Goal: Task Accomplishment & Management: Manage account settings

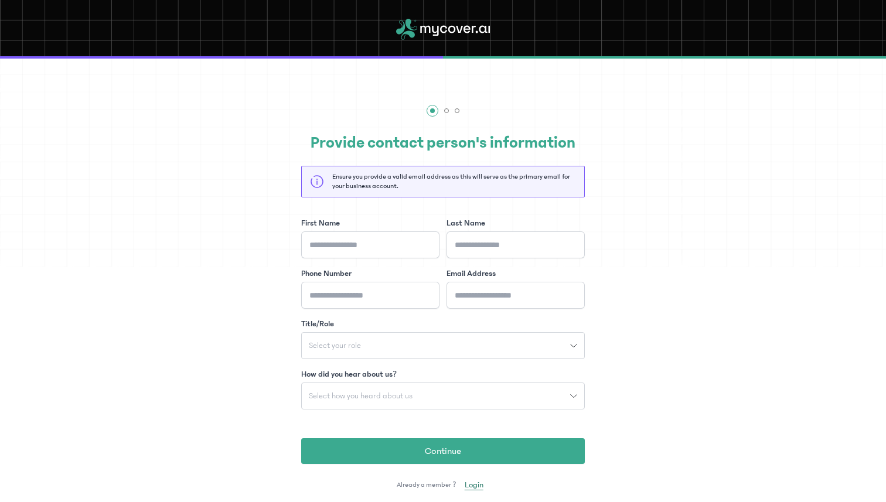
click at [468, 488] on span "Login" at bounding box center [474, 485] width 19 height 12
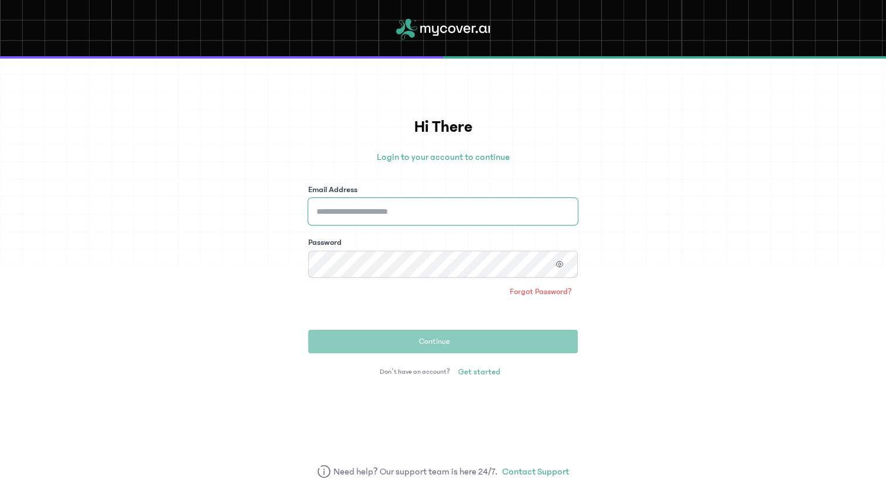
type input "**********"
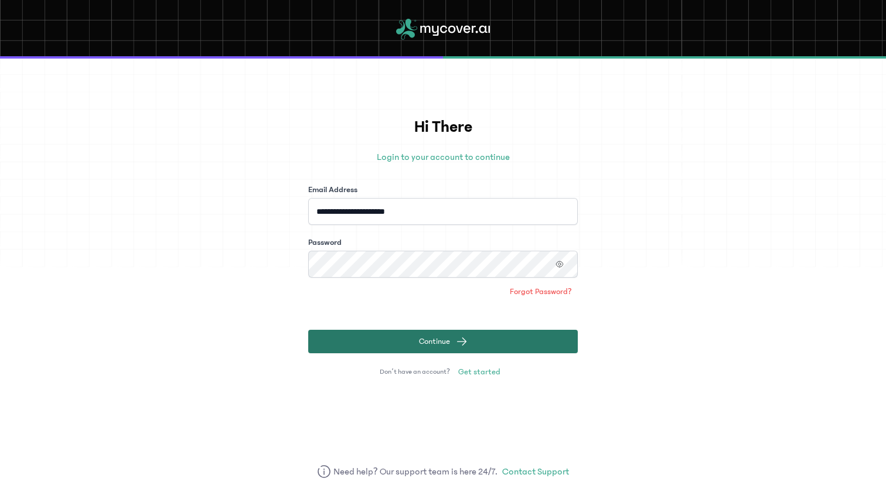
click at [409, 340] on button "Continue" at bounding box center [443, 341] width 270 height 23
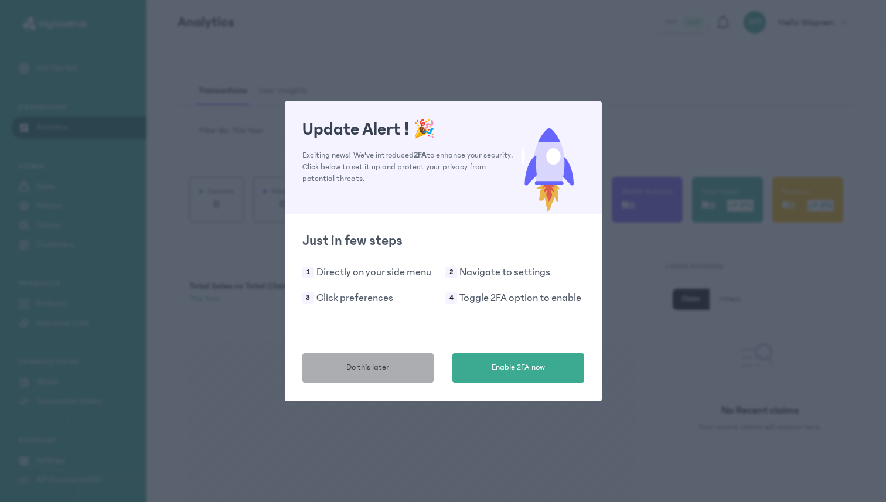
click at [382, 362] on span "Do this later" at bounding box center [367, 368] width 43 height 12
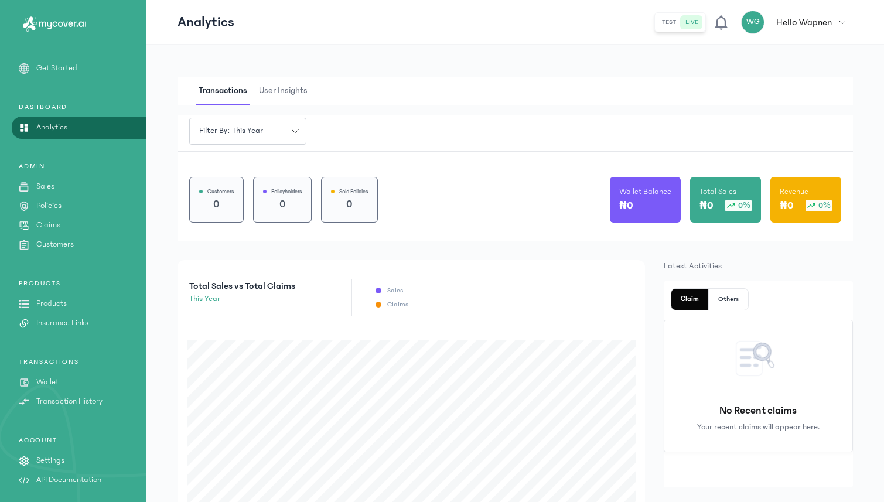
click at [52, 298] on p "Products" at bounding box center [51, 304] width 30 height 12
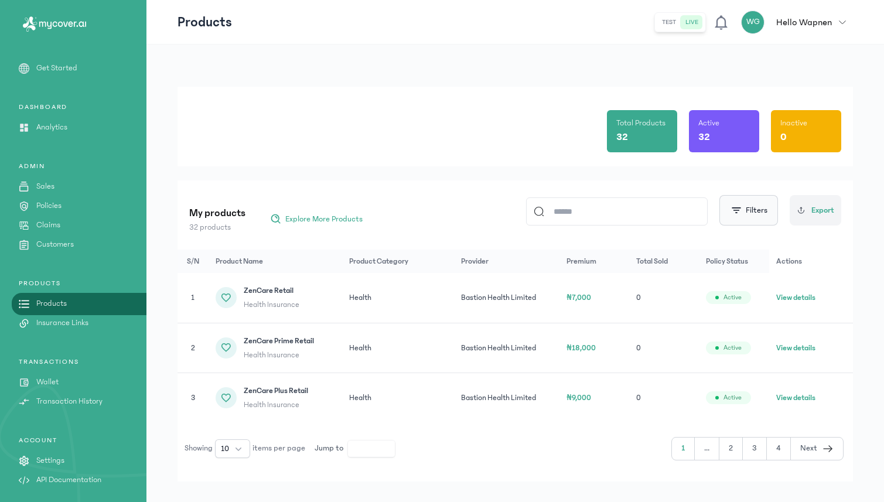
click at [763, 203] on button "Filters" at bounding box center [749, 210] width 59 height 30
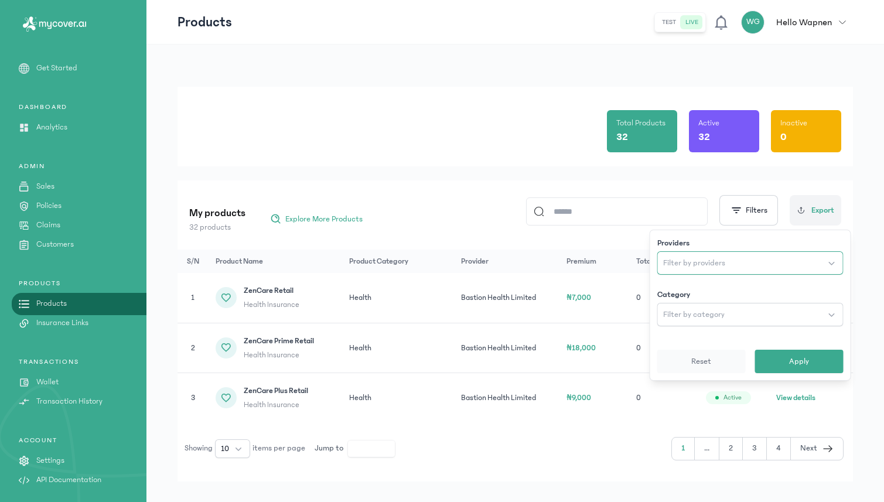
click at [710, 270] on button "Filter by providers" at bounding box center [750, 262] width 186 height 23
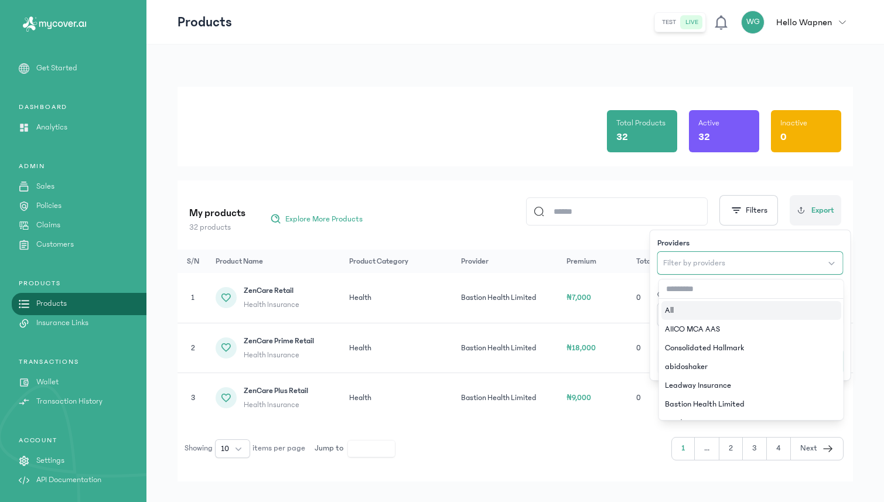
click at [710, 270] on button "Filter by providers" at bounding box center [750, 262] width 186 height 23
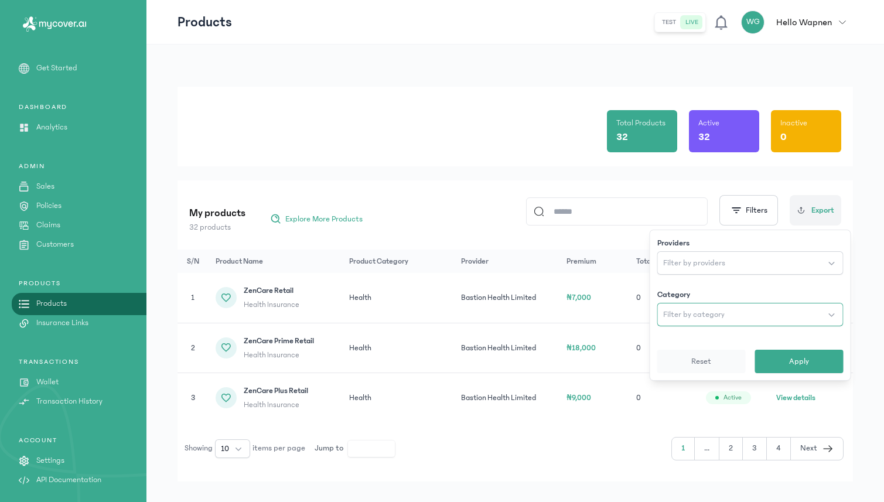
click at [701, 310] on span "Filter by category" at bounding box center [694, 315] width 62 height 12
click at [799, 365] on span "Apply" at bounding box center [799, 362] width 20 height 12
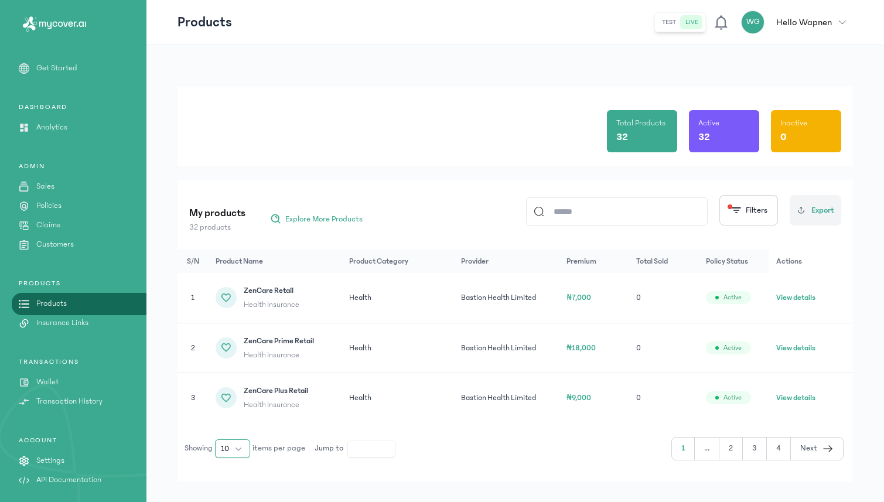
click at [234, 448] on button "10" at bounding box center [232, 448] width 35 height 19
click at [233, 425] on span "100" at bounding box center [227, 423] width 13 height 12
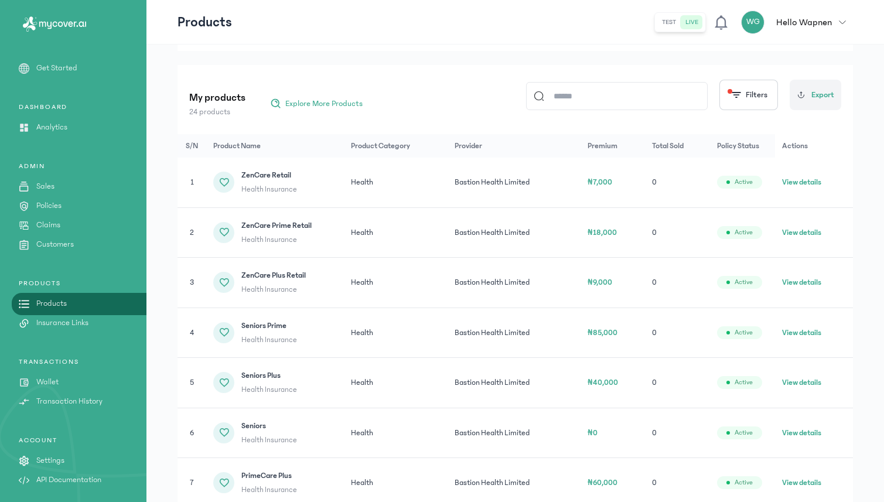
scroll to position [118, 0]
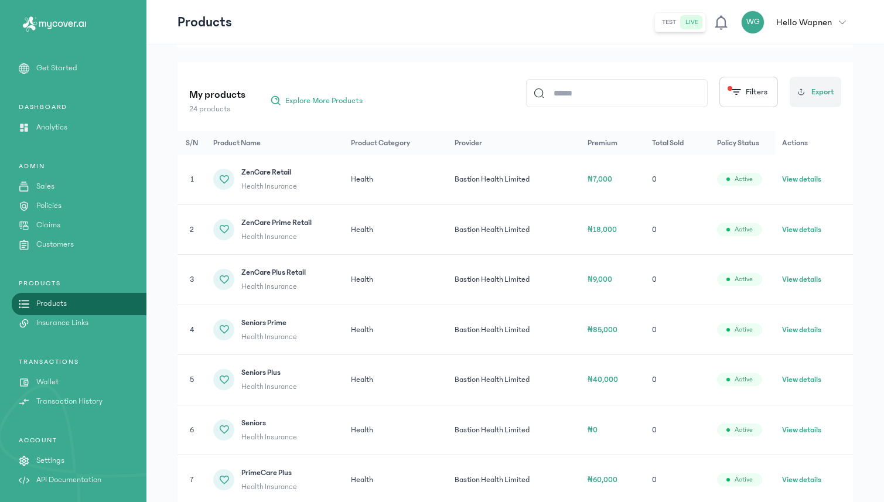
click at [796, 226] on button "View details" at bounding box center [801, 230] width 39 height 12
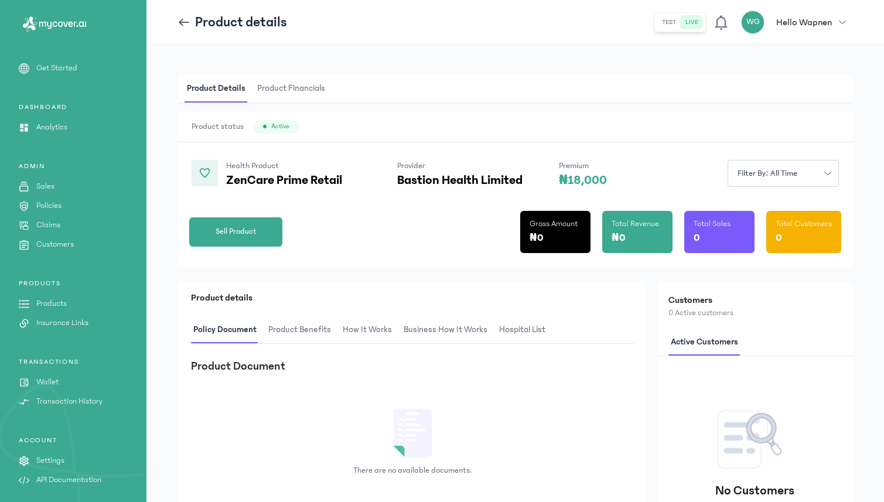
click at [538, 322] on span "hospital List" at bounding box center [522, 330] width 51 height 28
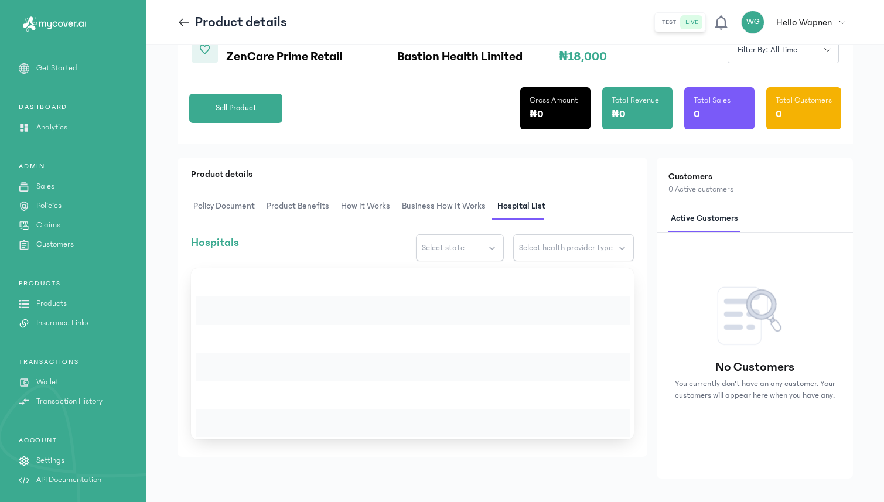
scroll to position [137, 0]
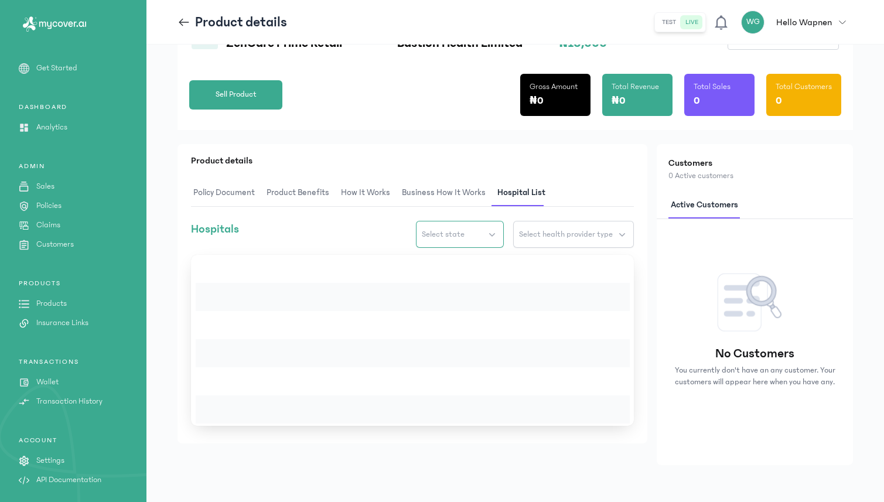
click at [486, 231] on button "Select state" at bounding box center [460, 234] width 88 height 27
click at [537, 239] on span "Select health provider type" at bounding box center [566, 235] width 94 height 12
click at [186, 18] on icon at bounding box center [184, 22] width 13 height 13
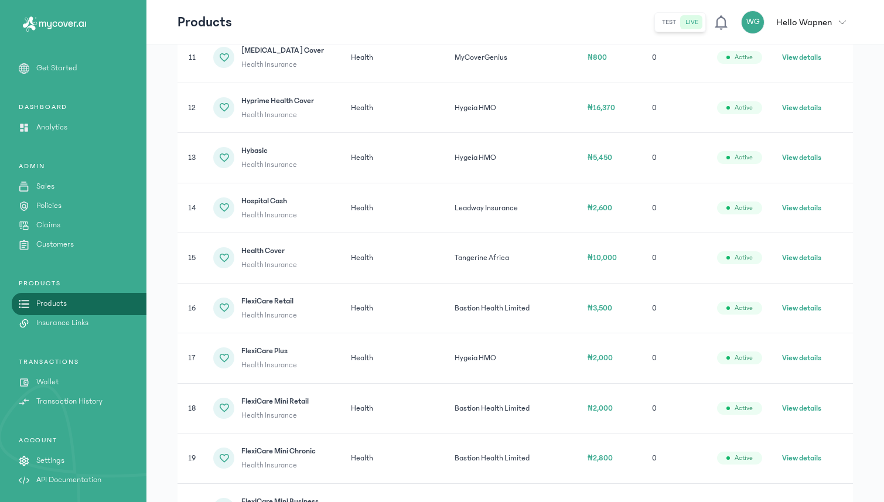
scroll to position [717, 0]
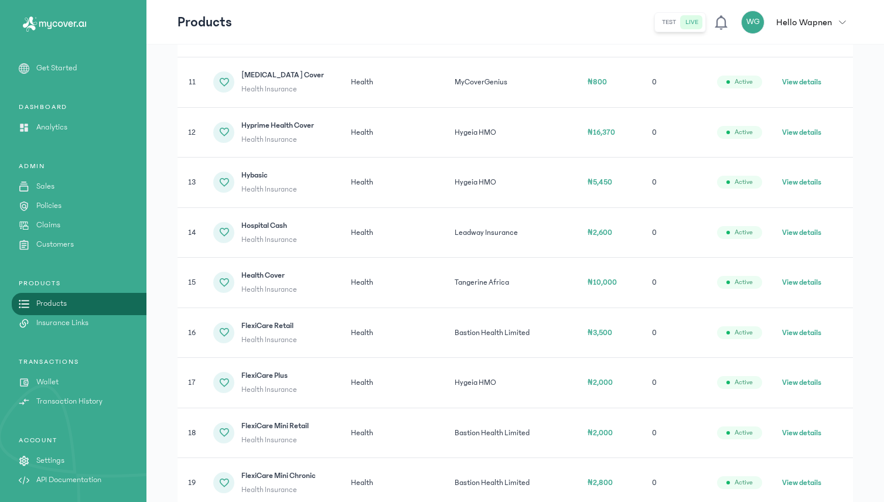
click at [809, 233] on button "View details" at bounding box center [801, 233] width 39 height 12
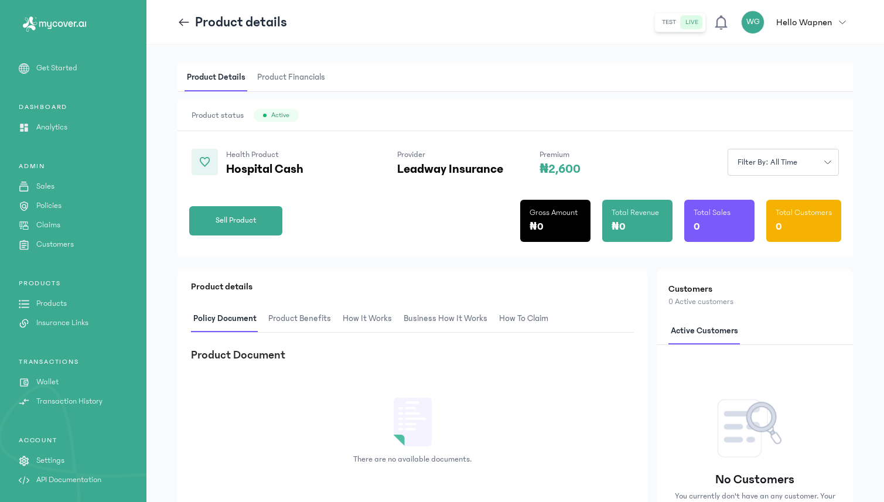
scroll to position [15, 0]
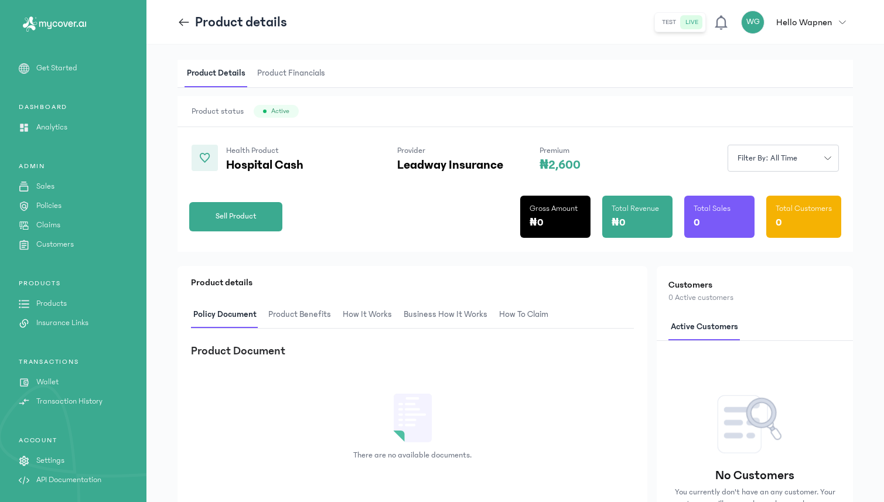
click at [277, 315] on span "Product Benefits" at bounding box center [299, 315] width 67 height 28
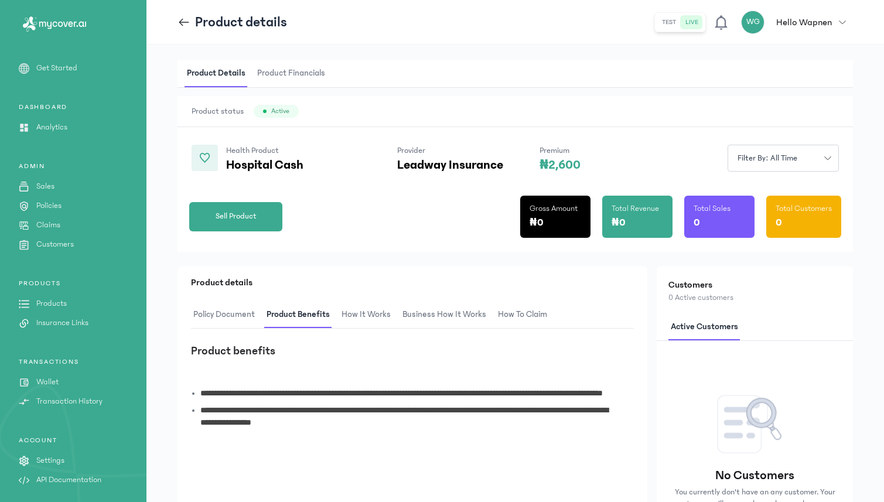
click at [226, 317] on span "Policy Document" at bounding box center [224, 315] width 66 height 28
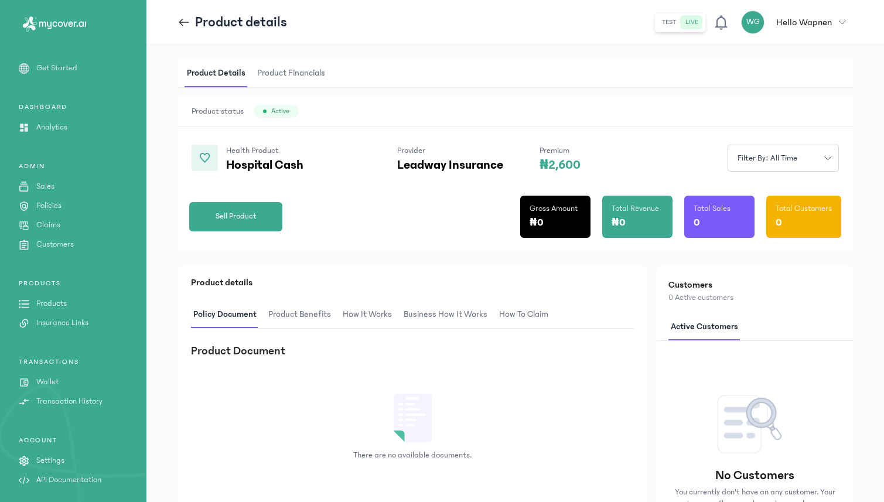
click at [296, 318] on span "Product Benefits" at bounding box center [299, 315] width 67 height 28
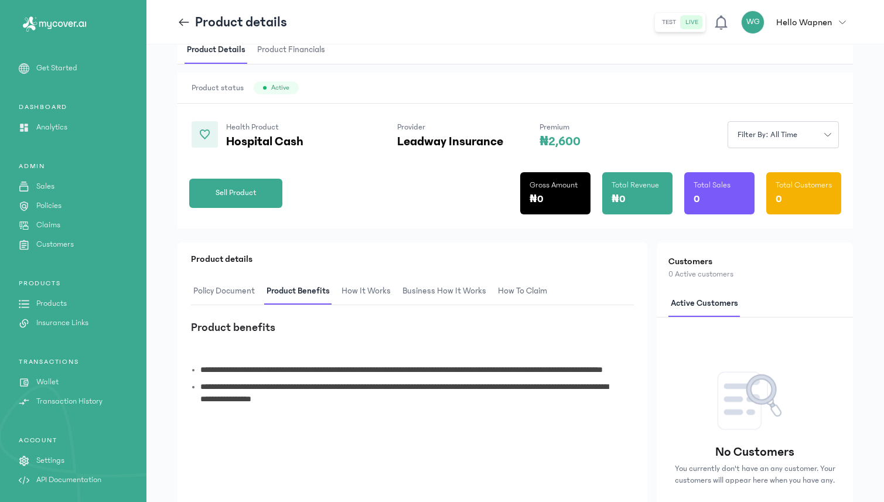
scroll to position [30, 0]
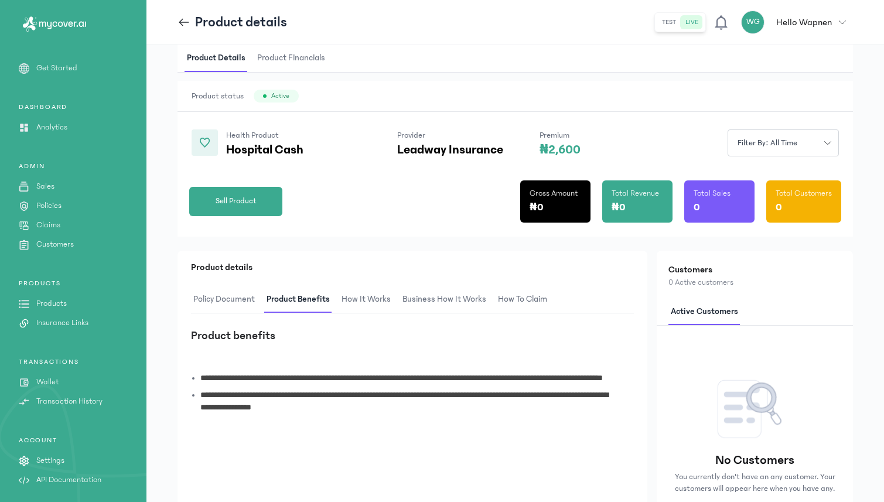
click at [452, 295] on span "Business How It Works" at bounding box center [444, 300] width 88 height 28
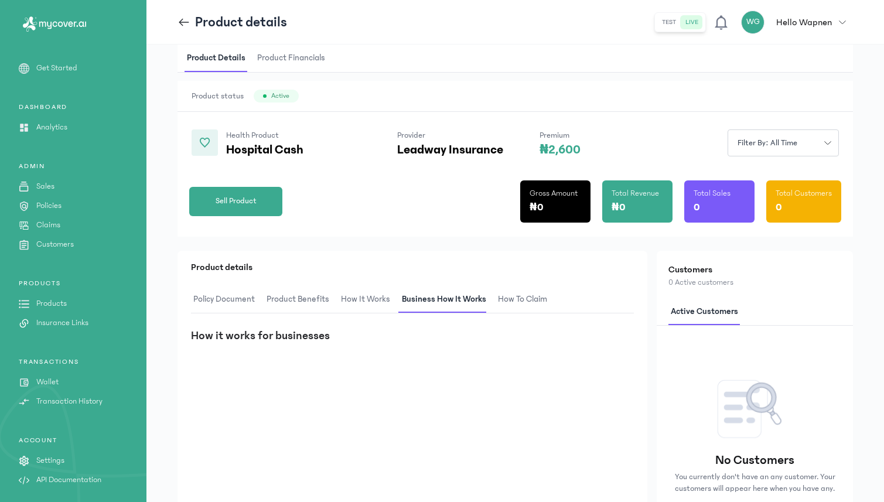
click at [373, 301] on span "How It Works" at bounding box center [366, 300] width 54 height 28
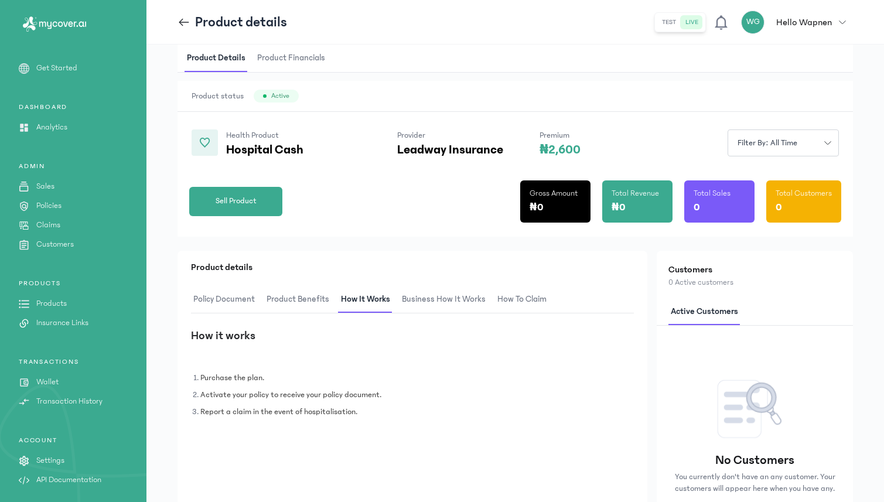
click at [519, 294] on span "How to claim" at bounding box center [522, 300] width 54 height 28
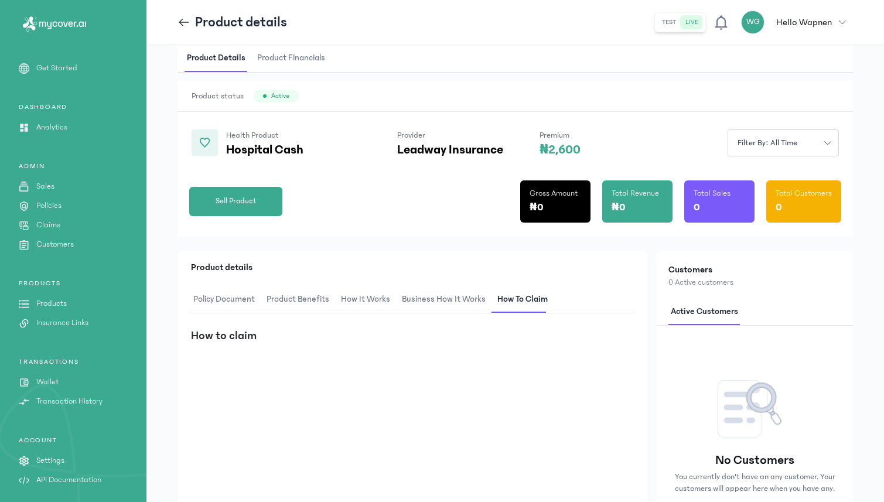
click at [185, 25] on icon at bounding box center [184, 22] width 13 height 13
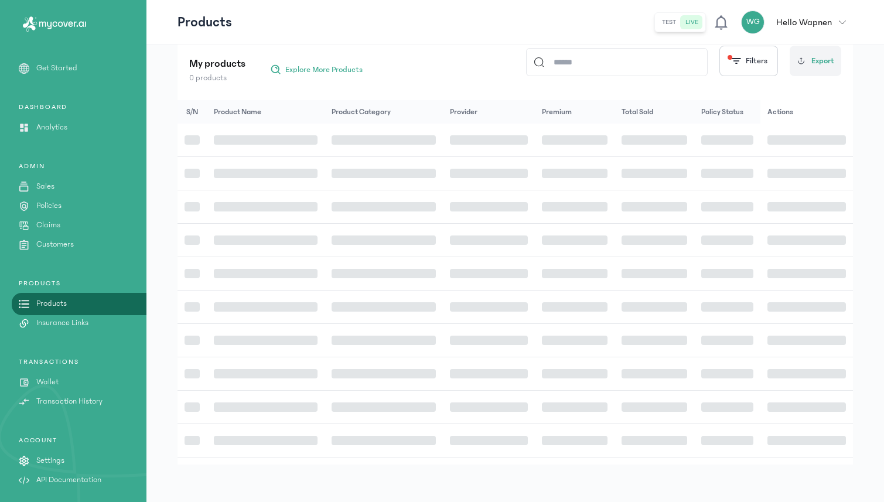
scroll to position [16, 0]
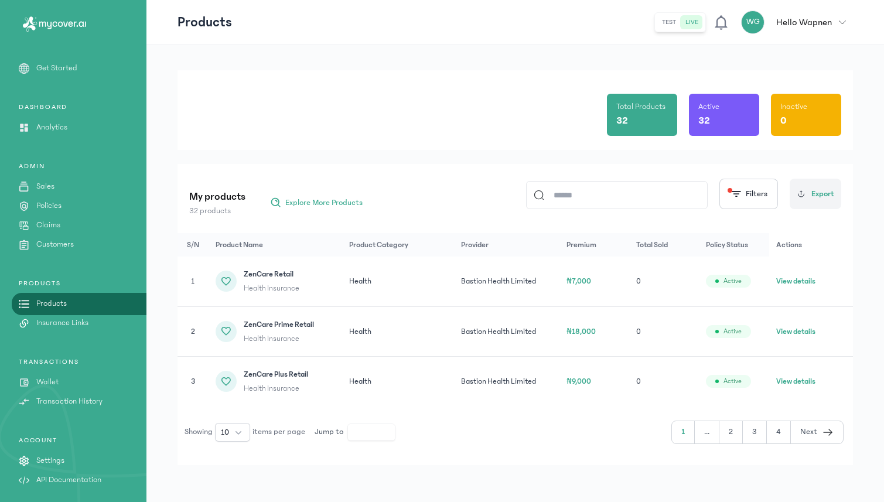
click at [793, 379] on button "View details" at bounding box center [795, 382] width 39 height 12
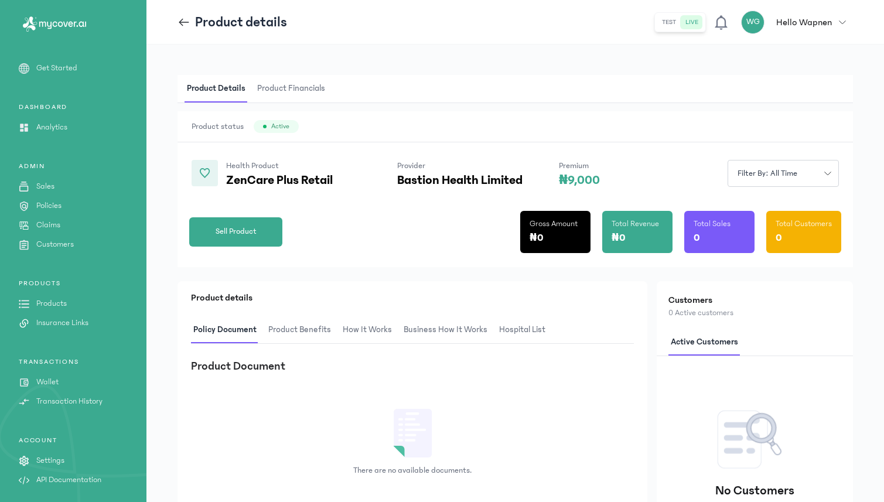
click at [517, 332] on span "hospital List" at bounding box center [522, 330] width 51 height 28
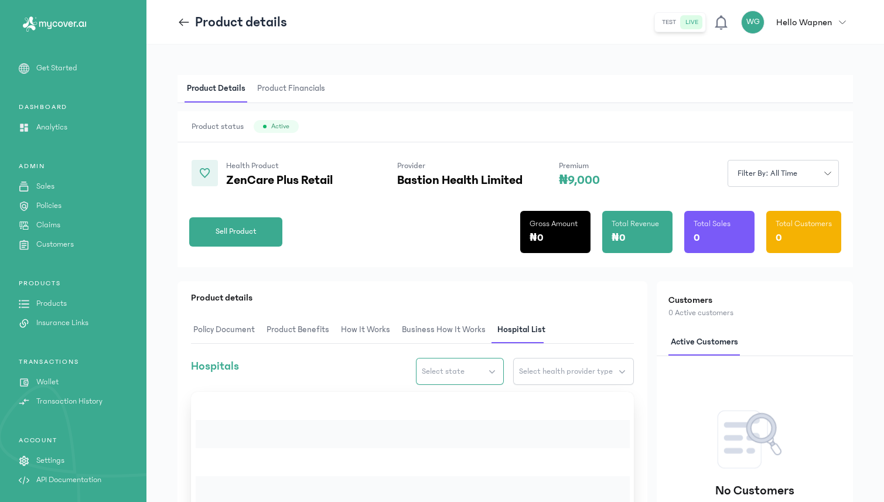
click at [451, 371] on span "Select state" at bounding box center [443, 372] width 43 height 12
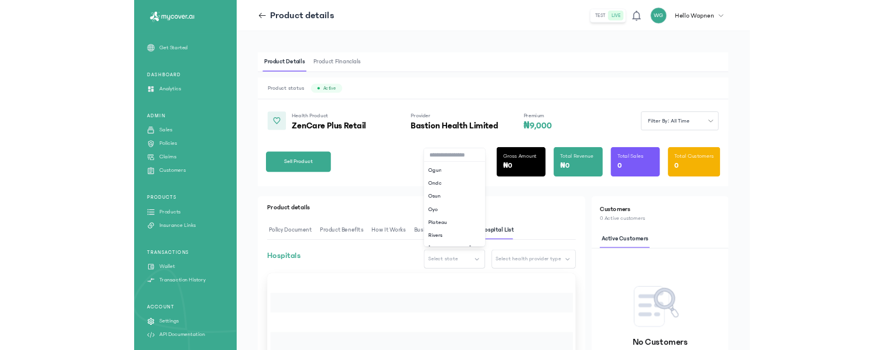
scroll to position [596, 0]
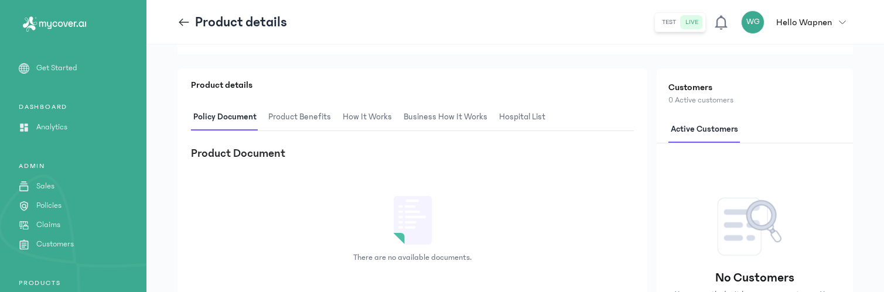
scroll to position [220, 0]
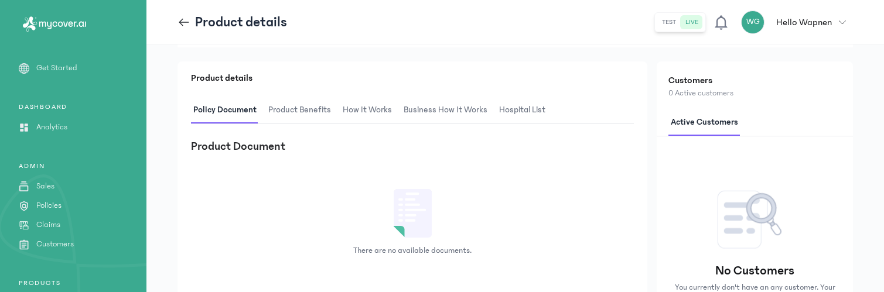
click at [515, 105] on span "hospital List" at bounding box center [522, 111] width 51 height 28
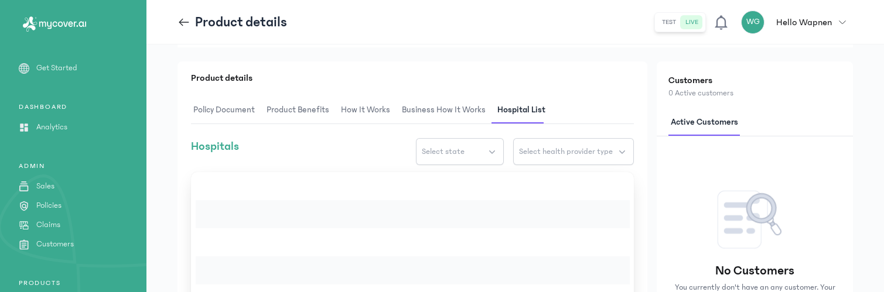
click at [223, 109] on span "Policy Document" at bounding box center [224, 111] width 66 height 28
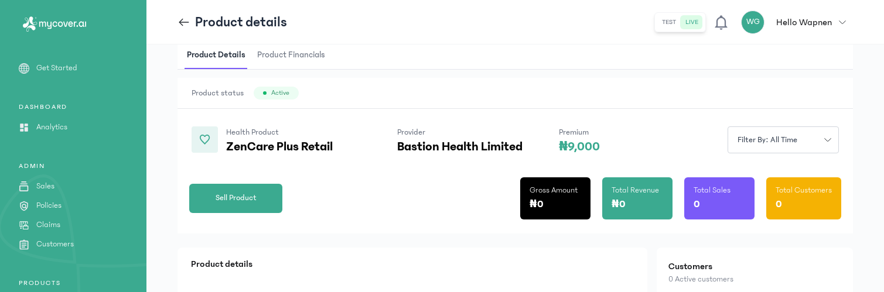
scroll to position [0, 0]
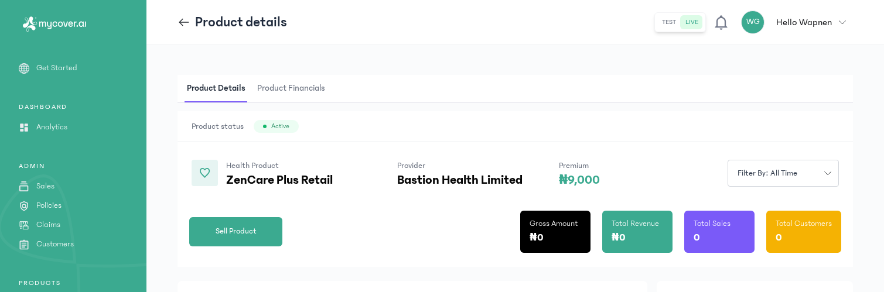
click at [179, 20] on icon at bounding box center [184, 22] width 13 height 13
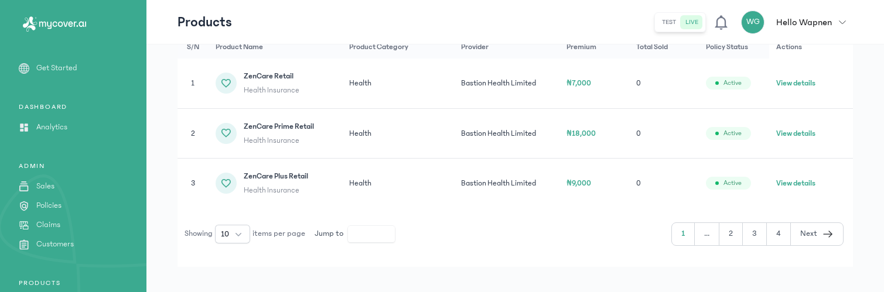
scroll to position [216, 0]
click at [227, 237] on span "10" at bounding box center [225, 233] width 8 height 12
click at [230, 209] on span "100" at bounding box center [227, 208] width 13 height 12
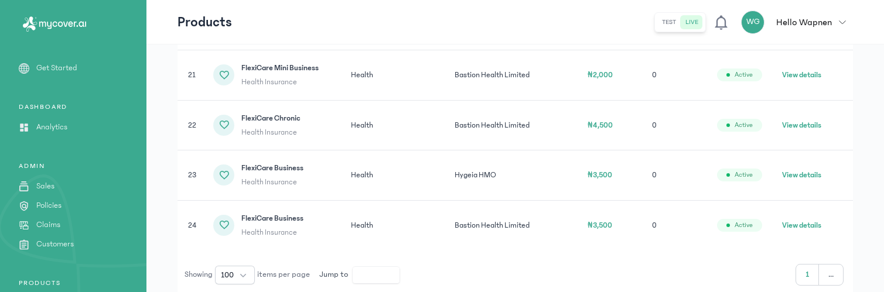
scroll to position [1226, 0]
click at [806, 174] on button "View details" at bounding box center [801, 174] width 39 height 12
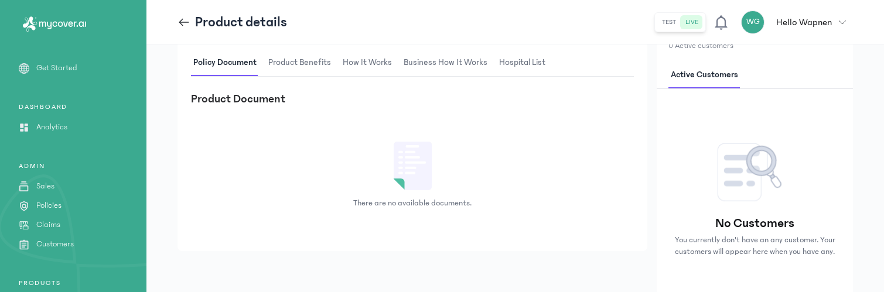
scroll to position [280, 0]
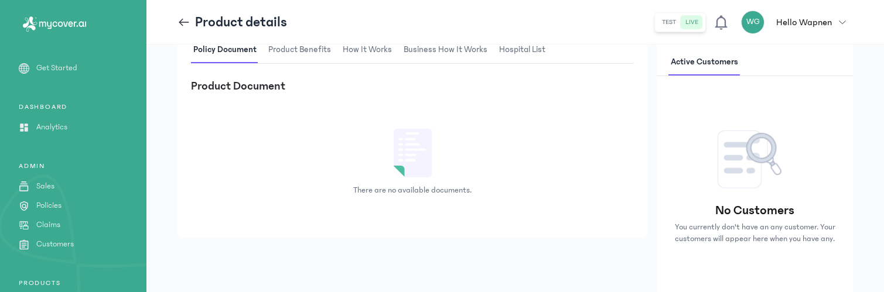
click at [504, 53] on span "hospital List" at bounding box center [522, 50] width 51 height 28
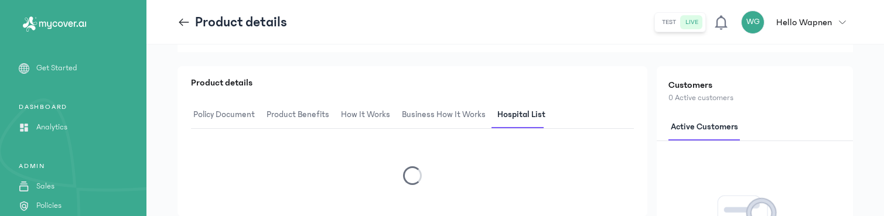
scroll to position [230, 0]
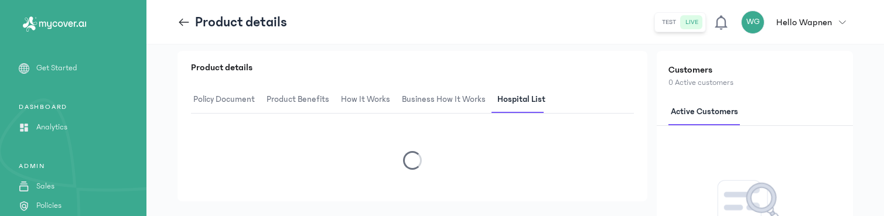
click at [180, 19] on icon at bounding box center [184, 22] width 13 height 13
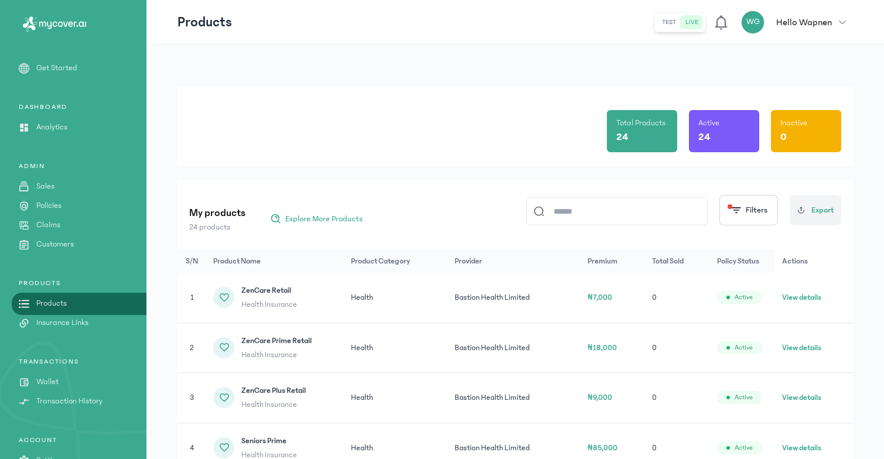
click at [814, 25] on p "Hello Wapnen" at bounding box center [804, 22] width 56 height 14
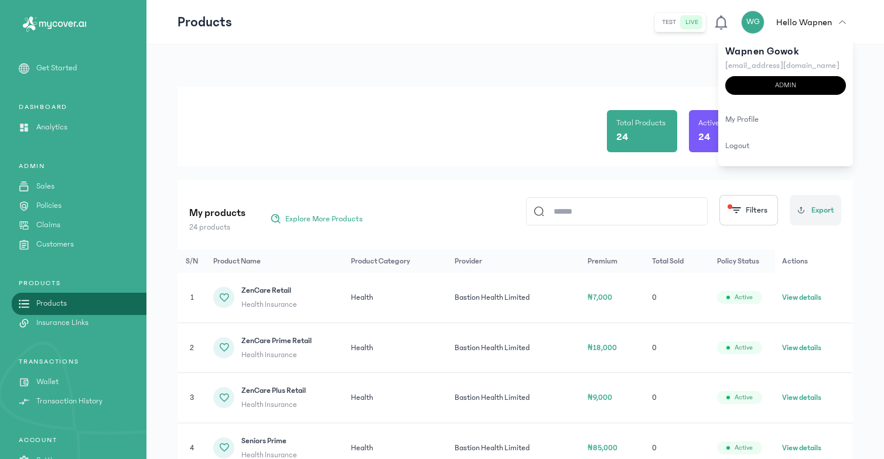
click at [814, 26] on p "Hello Wapnen" at bounding box center [804, 22] width 56 height 14
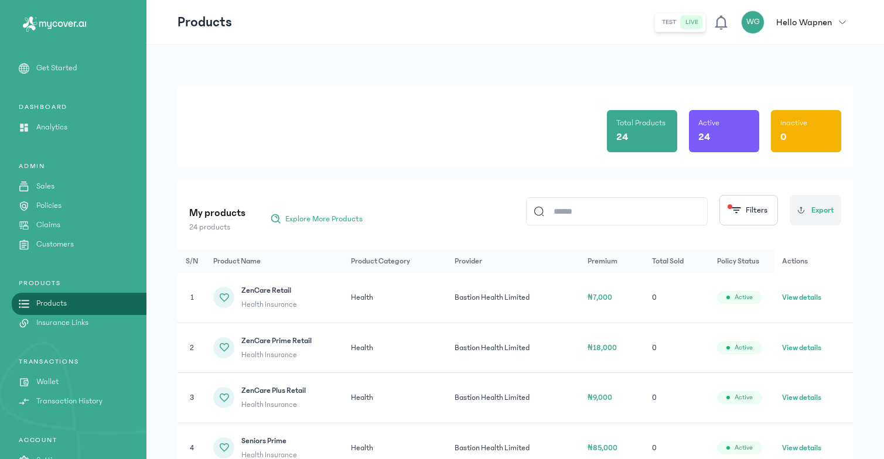
click at [53, 231] on div "ADMIN Sales Policies Claims Customers" at bounding box center [73, 206] width 146 height 89
click at [52, 223] on p "Claims" at bounding box center [48, 225] width 24 height 12
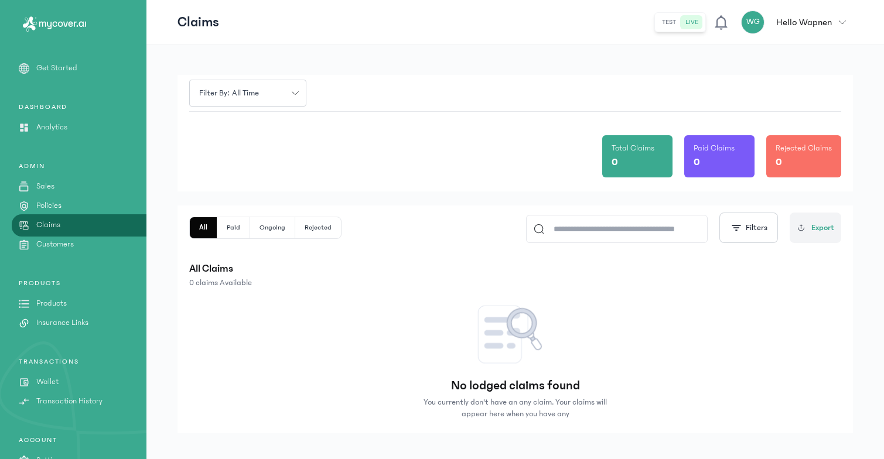
click at [77, 326] on p "Insurance Links" at bounding box center [62, 323] width 52 height 12
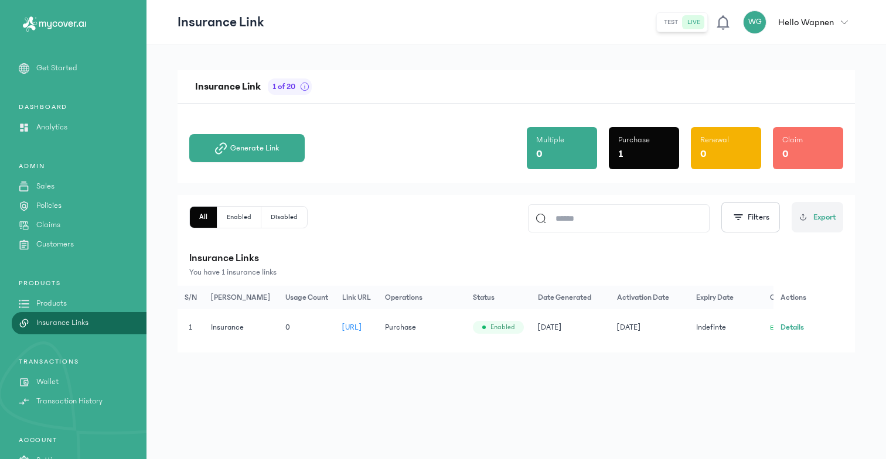
click at [789, 332] on button "Details" at bounding box center [791, 328] width 23 height 12
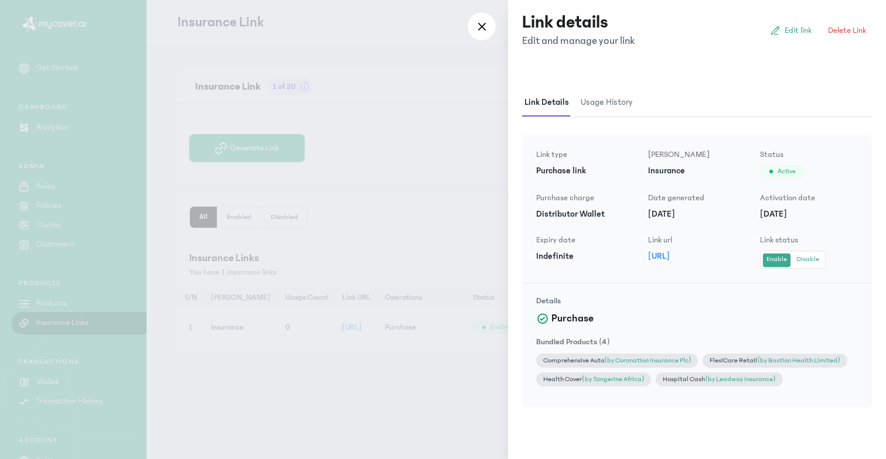
click at [667, 257] on link "[URL]" at bounding box center [659, 256] width 22 height 10
click at [474, 26] on div at bounding box center [481, 26] width 29 height 29
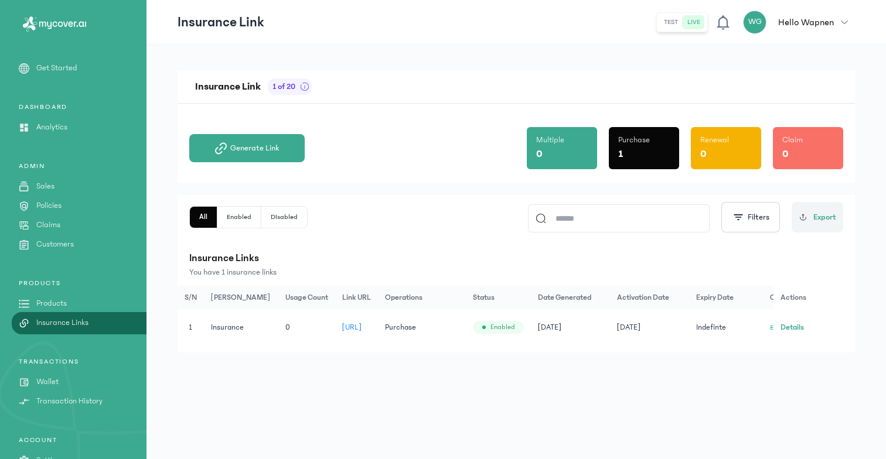
click at [246, 234] on div "All Enabled Disabled Filters Export Insurance Links You have 1 insurance links" at bounding box center [516, 240] width 654 height 76
click at [238, 214] on button "Enabled" at bounding box center [239, 217] width 44 height 21
click at [204, 217] on button "All" at bounding box center [203, 217] width 27 height 21
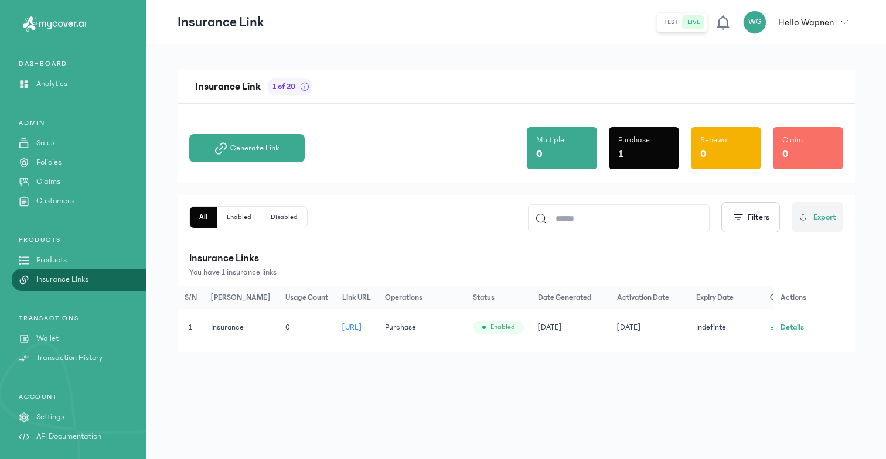
click at [362, 329] on span "[URL]" at bounding box center [352, 327] width 20 height 8
click at [43, 335] on p "Wallet" at bounding box center [47, 339] width 22 height 12
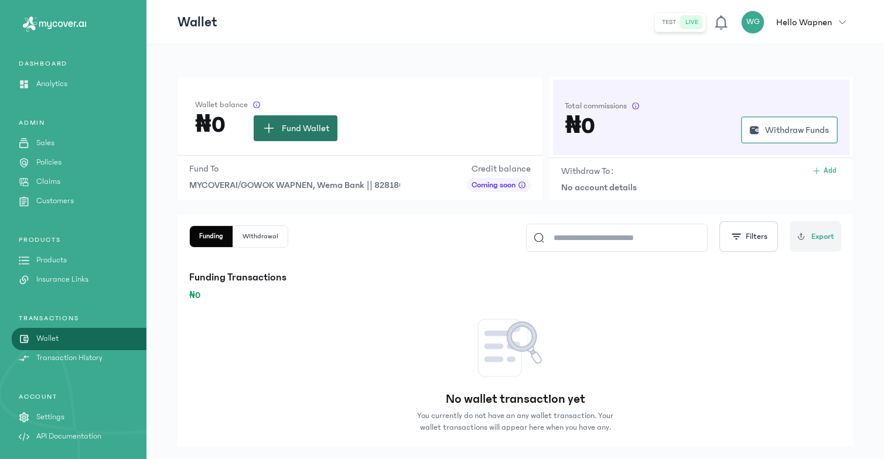
click at [284, 131] on span "Fund Wallet" at bounding box center [305, 128] width 47 height 14
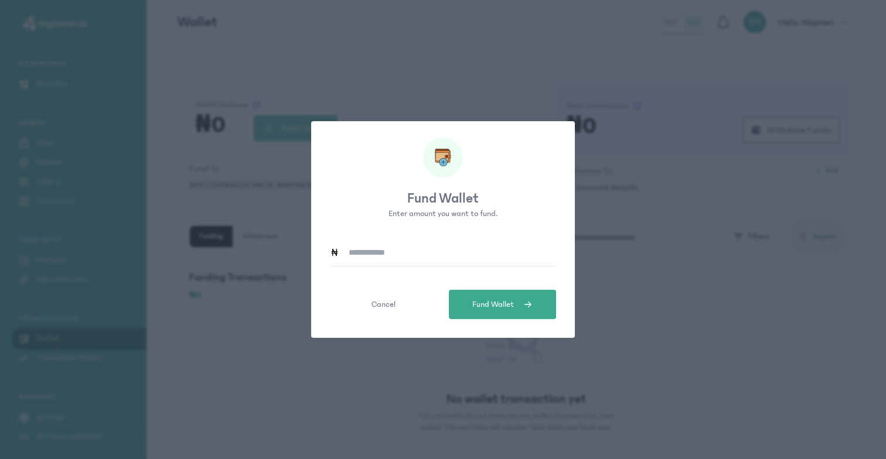
click at [390, 263] on input at bounding box center [447, 252] width 217 height 27
type input "******"
click at [514, 310] on button "Fund Wallet" at bounding box center [502, 304] width 107 height 29
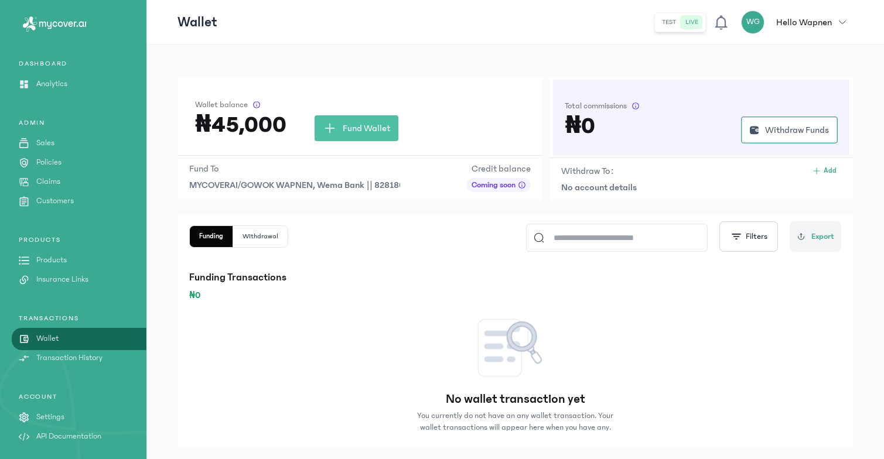
click at [65, 141] on link "Sales" at bounding box center [73, 143] width 146 height 12
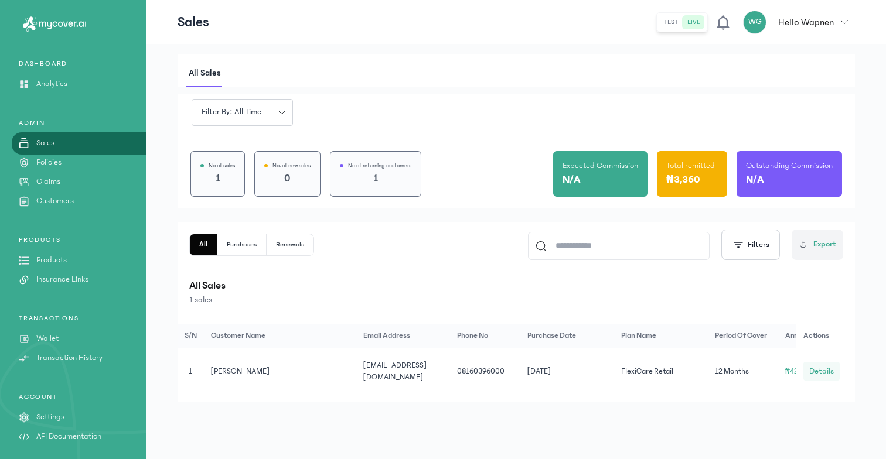
click at [823, 349] on span "Details" at bounding box center [821, 372] width 25 height 12
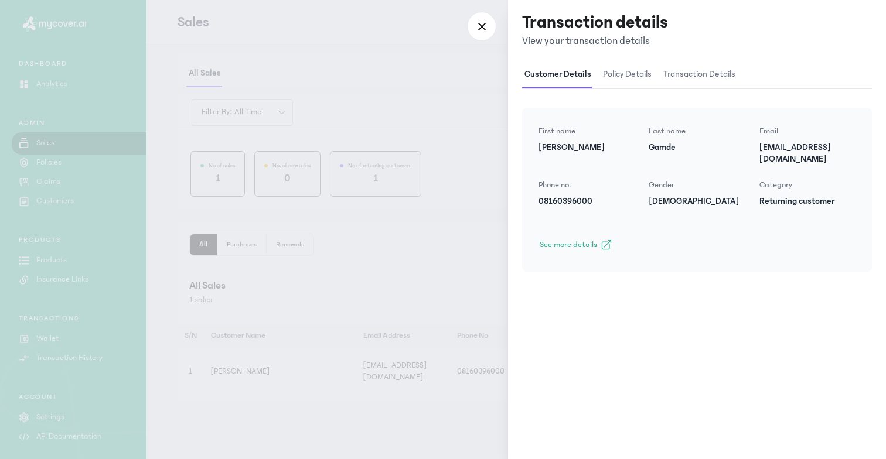
click at [622, 74] on span "policy details" at bounding box center [627, 75] width 53 height 28
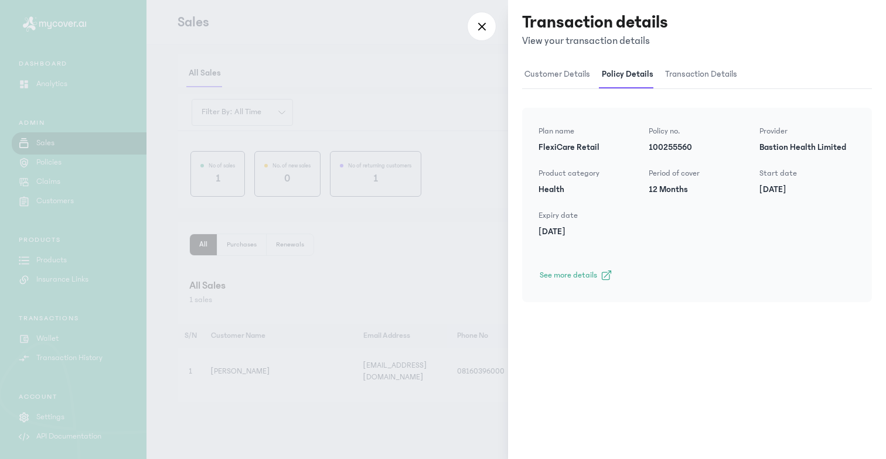
click at [690, 71] on span "transaction details" at bounding box center [701, 75] width 77 height 28
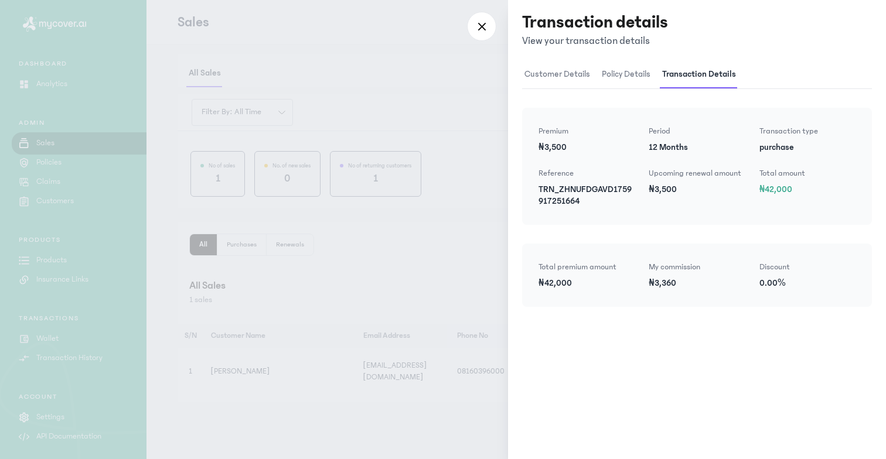
click at [657, 76] on button "policy details" at bounding box center [629, 75] width 60 height 28
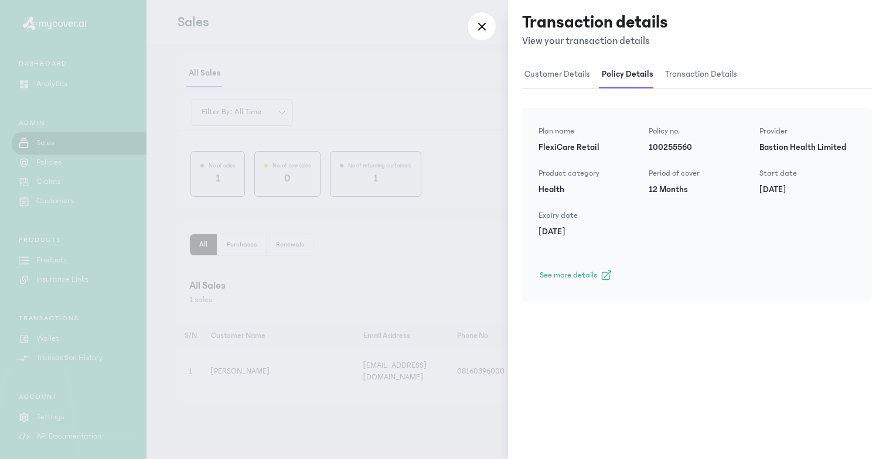
click at [591, 76] on button "customer details" at bounding box center [560, 75] width 77 height 28
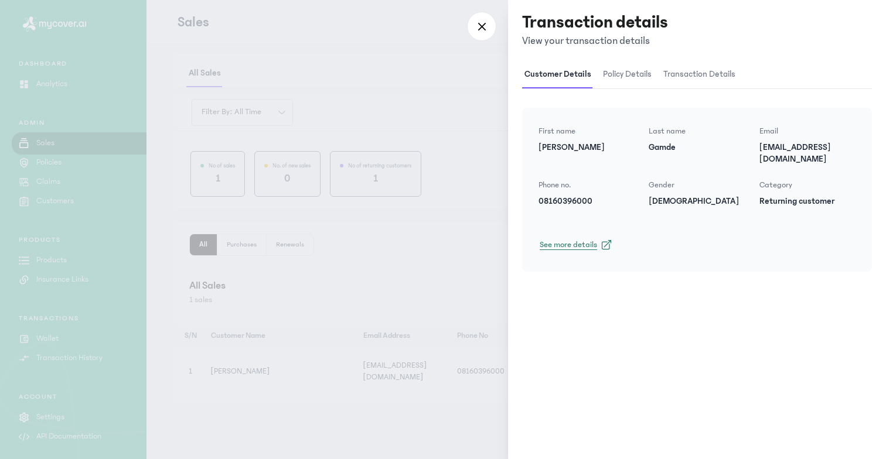
click at [601, 239] on span at bounding box center [607, 245] width 12 height 12
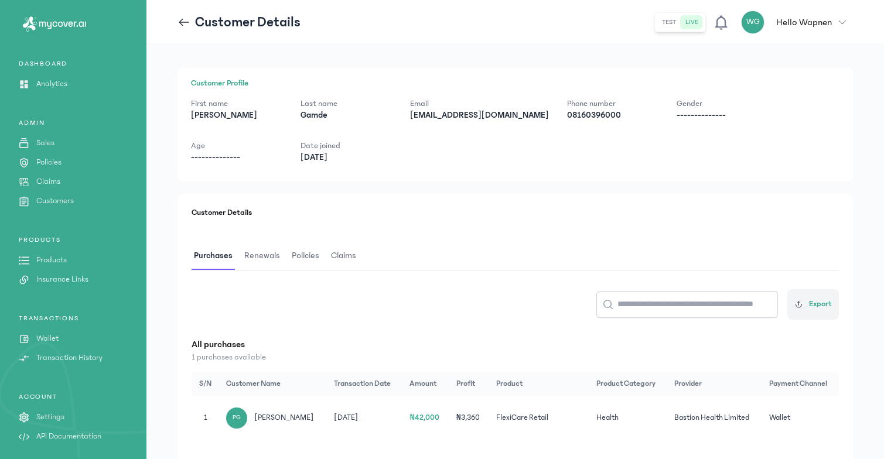
click at [303, 259] on span "Policies" at bounding box center [305, 257] width 32 height 28
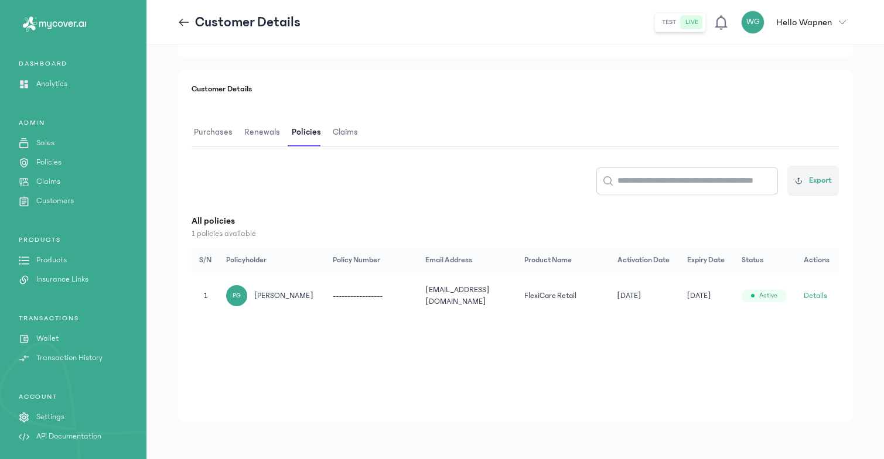
scroll to position [111, 0]
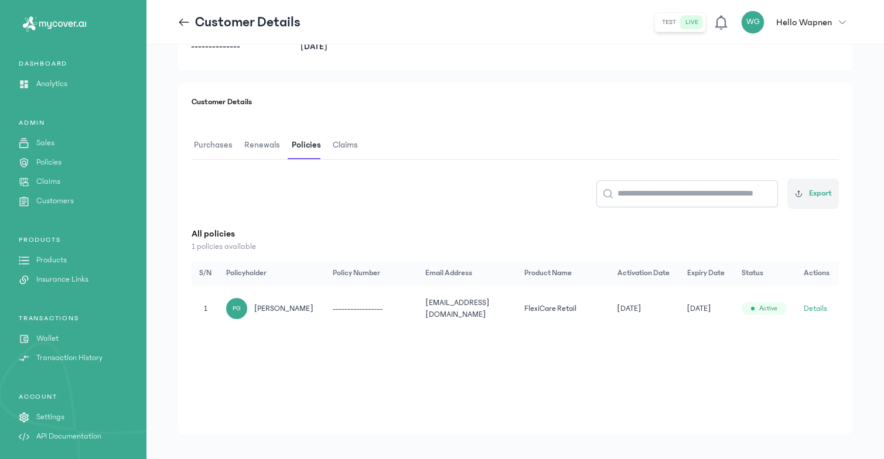
click at [826, 311] on button "Details" at bounding box center [815, 309] width 23 height 12
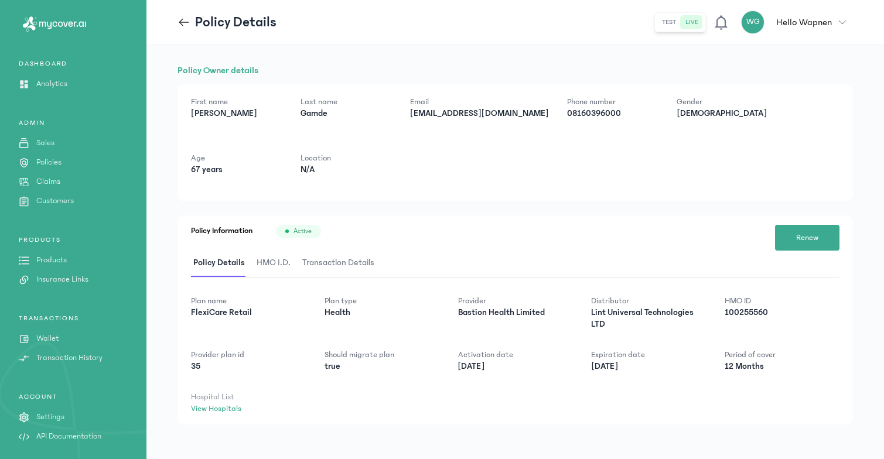
scroll to position [2, 0]
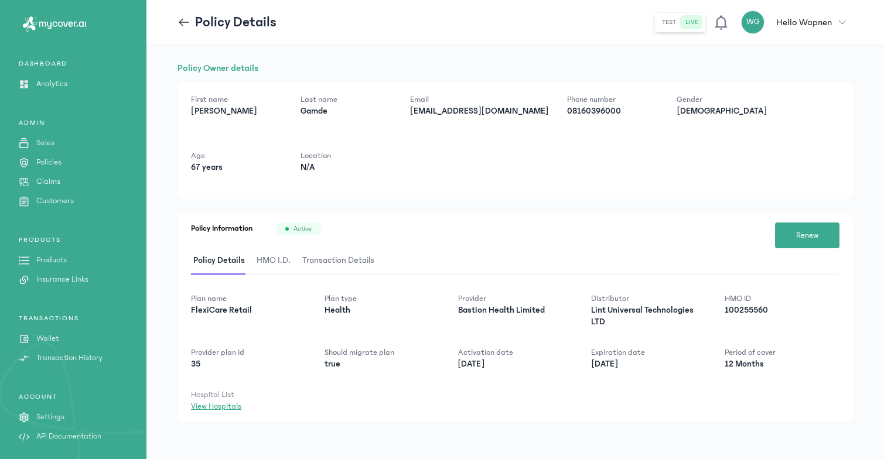
click at [212, 349] on link "View Hospitals" at bounding box center [216, 406] width 50 height 9
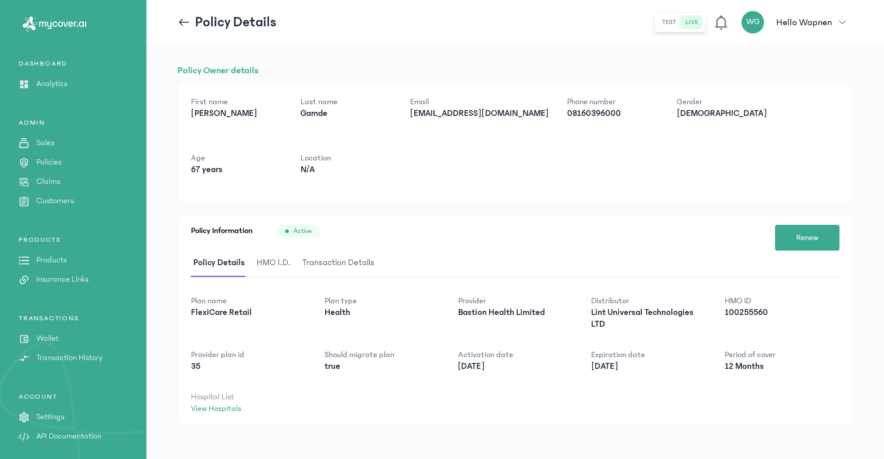
click at [277, 271] on span "HMO I.D." at bounding box center [273, 264] width 39 height 28
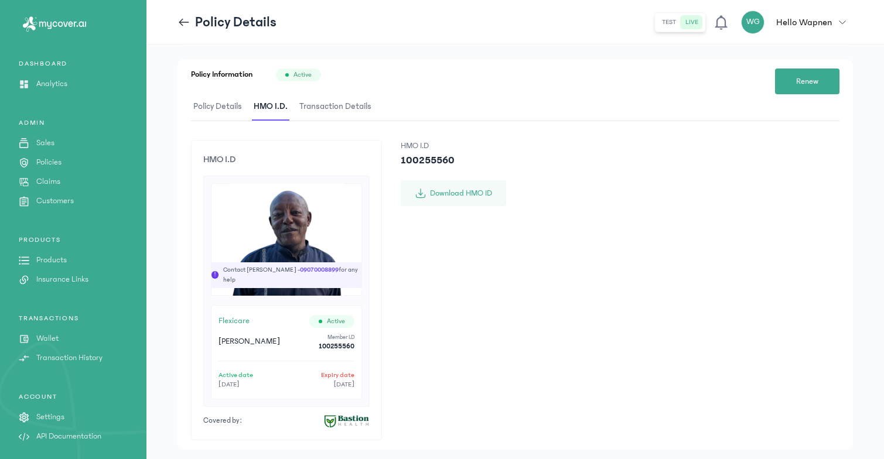
scroll to position [148, 0]
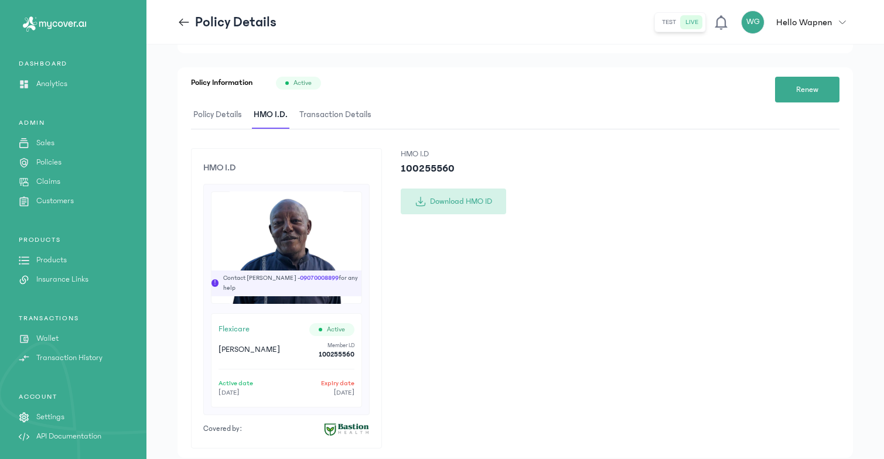
click at [441, 195] on button "Download HMO ID" at bounding box center [453, 202] width 105 height 26
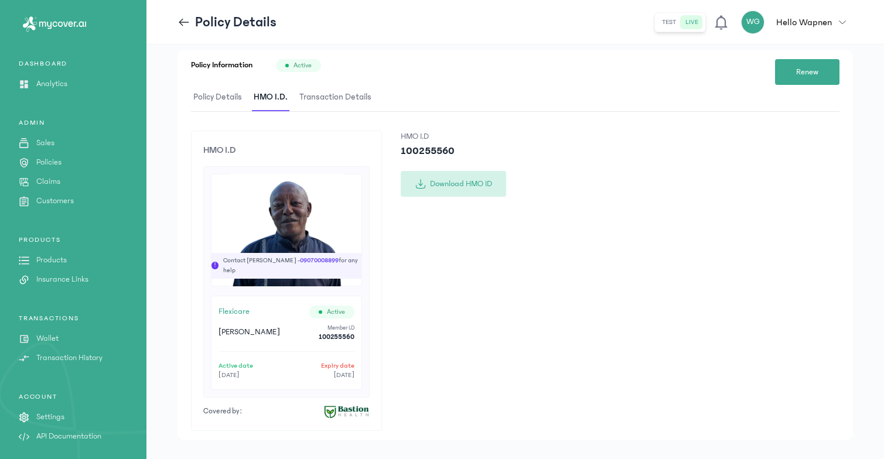
scroll to position [167, 0]
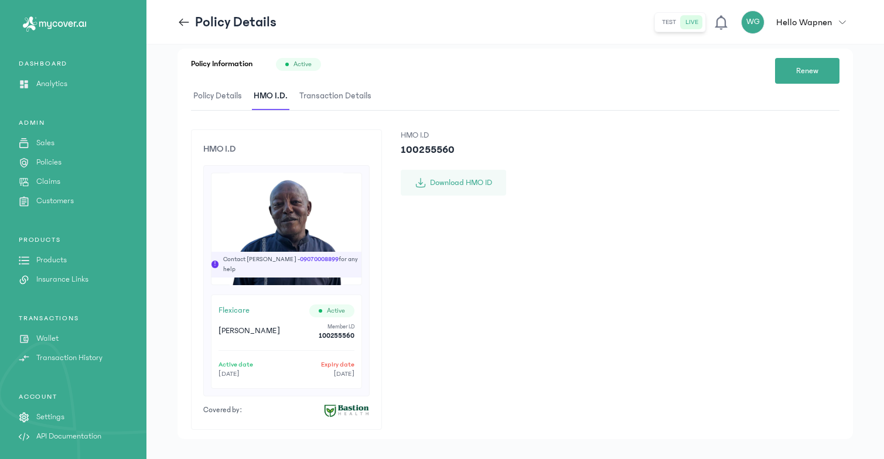
click at [350, 92] on span "Transaction Details" at bounding box center [335, 97] width 77 height 28
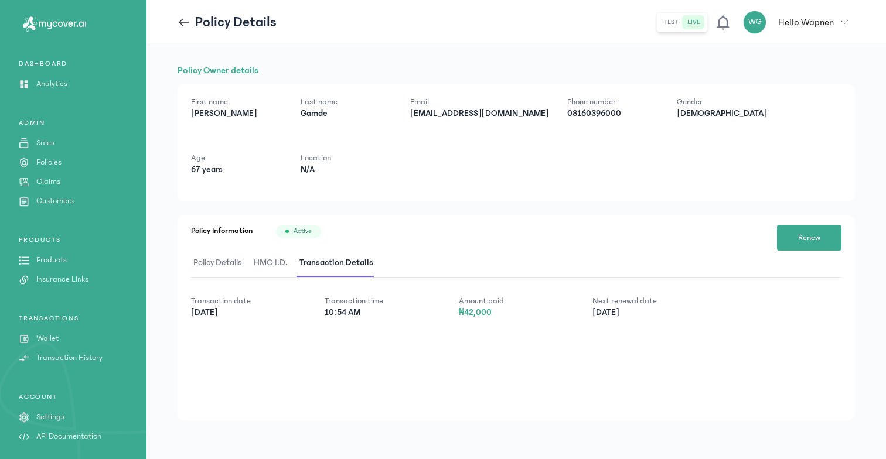
click at [209, 265] on span "Policy Details" at bounding box center [217, 264] width 53 height 28
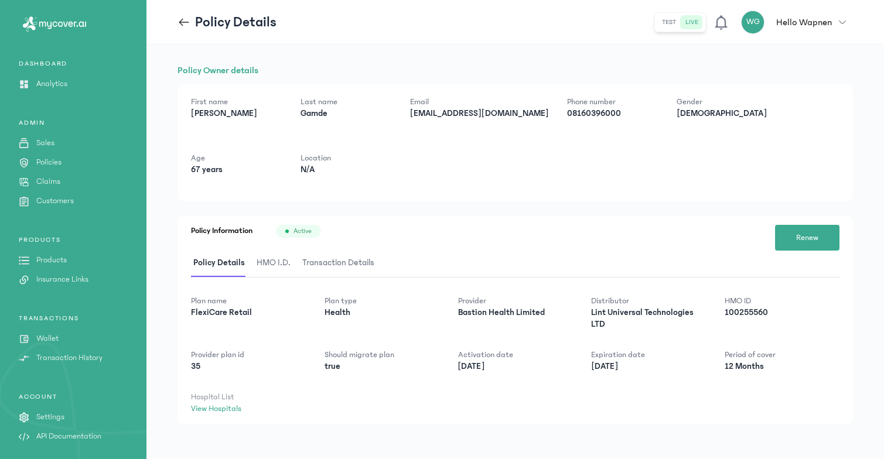
click at [263, 268] on span "HMO I.D." at bounding box center [273, 264] width 39 height 28
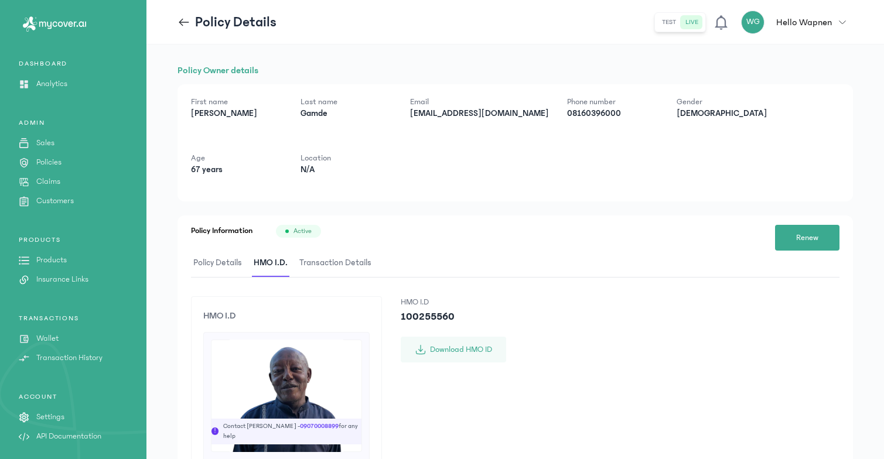
click at [216, 262] on span "Policy Details" at bounding box center [217, 264] width 53 height 28
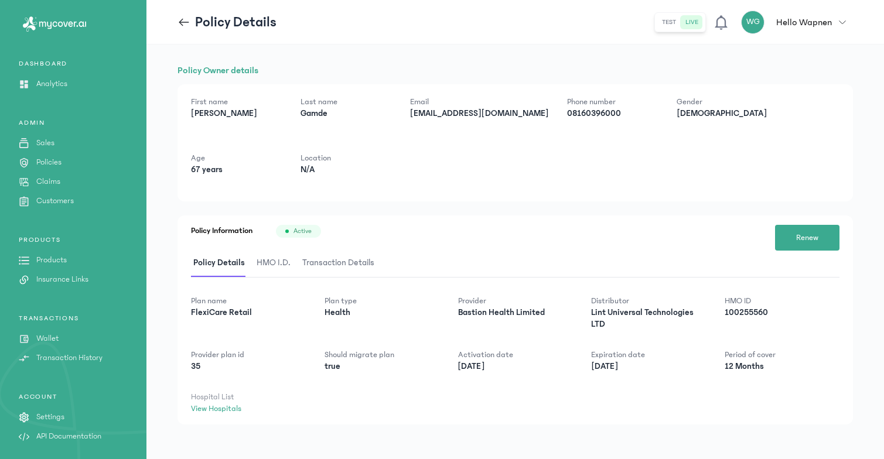
scroll to position [2, 0]
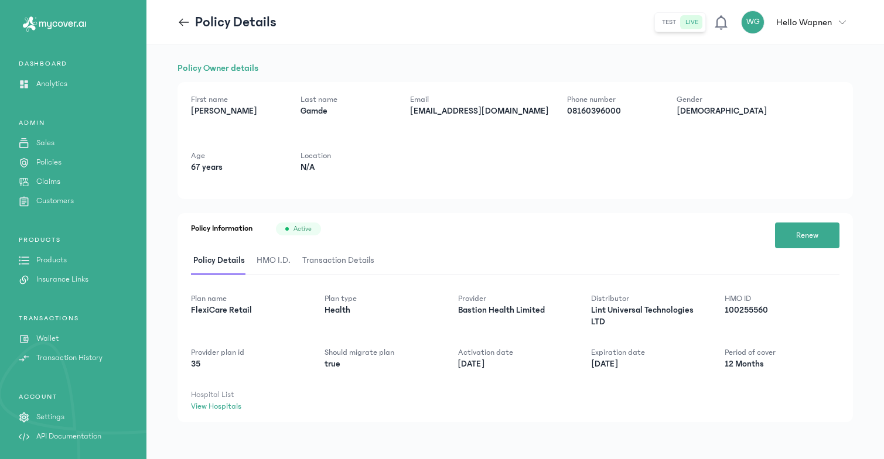
click at [358, 264] on span "Transaction Details" at bounding box center [338, 261] width 77 height 28
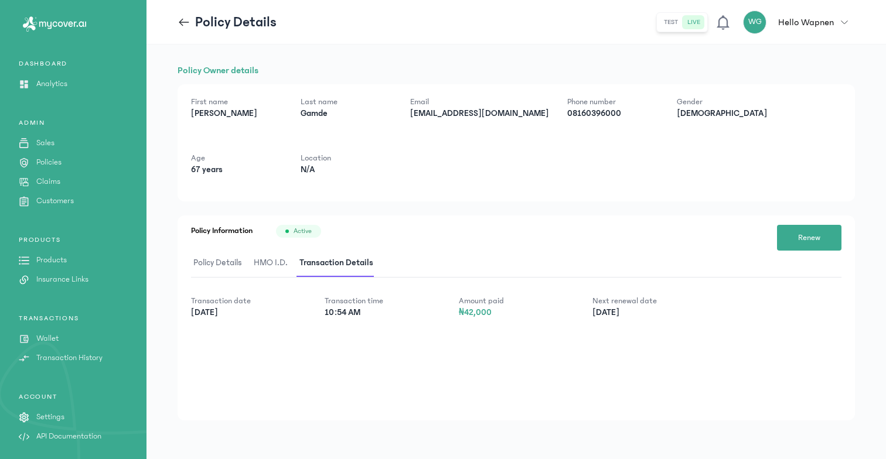
click at [217, 265] on span "Policy Details" at bounding box center [217, 264] width 53 height 28
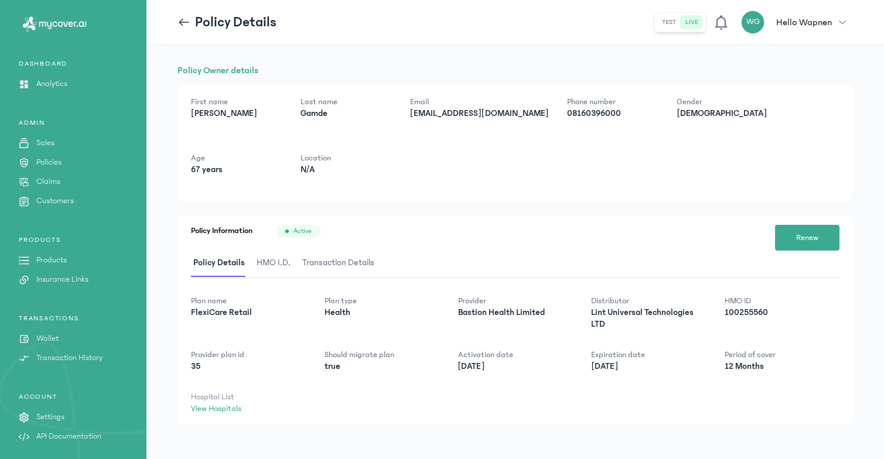
click at [267, 270] on span "HMO I.D." at bounding box center [273, 264] width 39 height 28
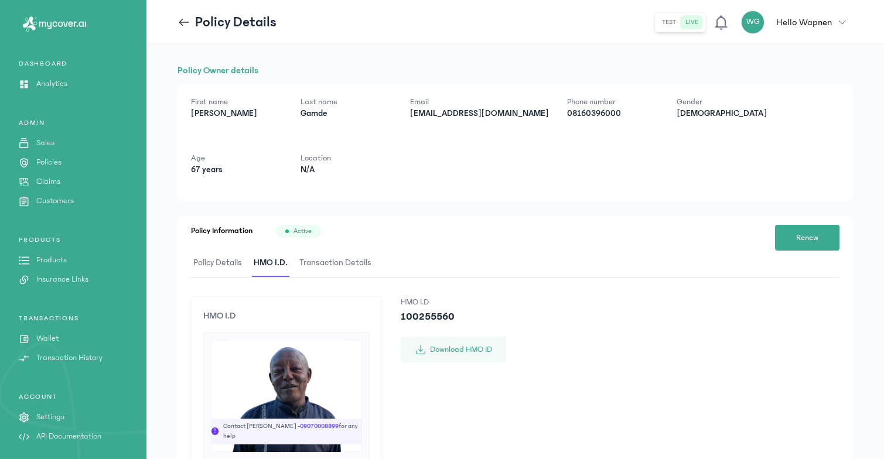
click at [56, 139] on link "Sales" at bounding box center [73, 143] width 146 height 12
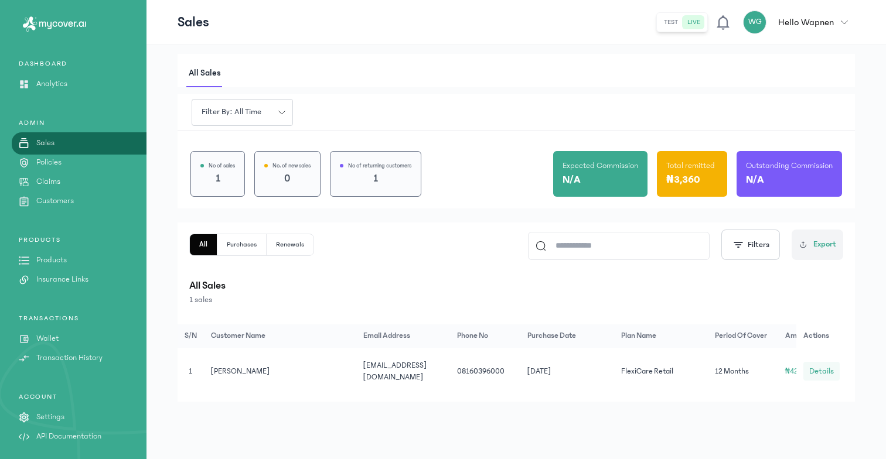
click at [821, 349] on span "Details" at bounding box center [821, 372] width 25 height 12
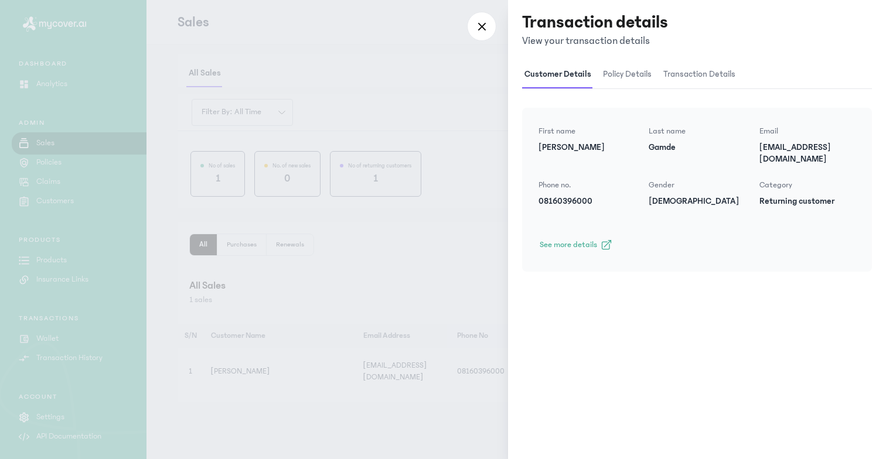
click at [437, 173] on div at bounding box center [443, 229] width 886 height 459
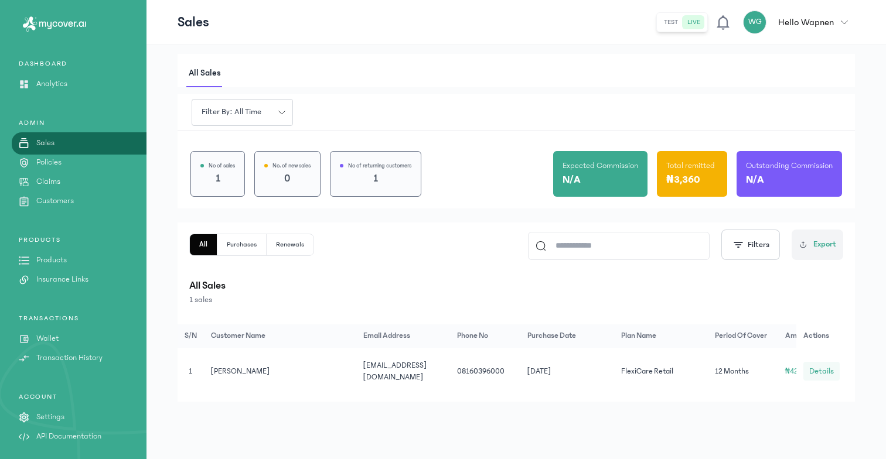
click at [813, 349] on span "Details" at bounding box center [821, 372] width 25 height 12
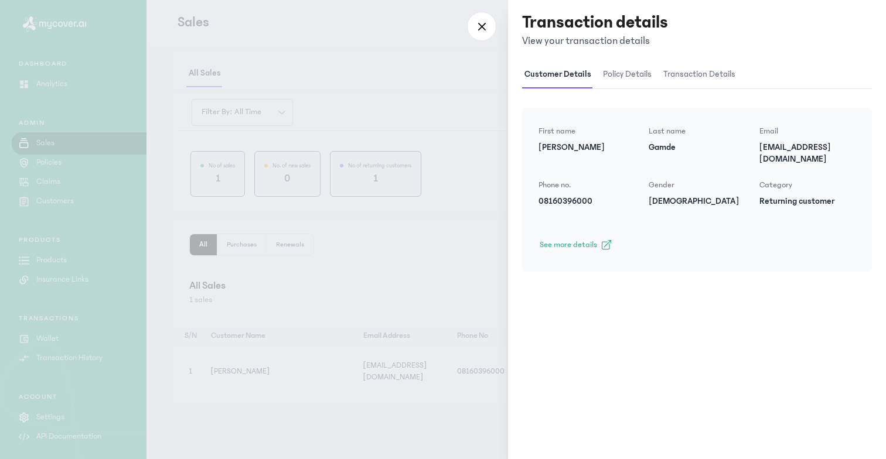
click at [622, 77] on span "policy details" at bounding box center [627, 75] width 53 height 28
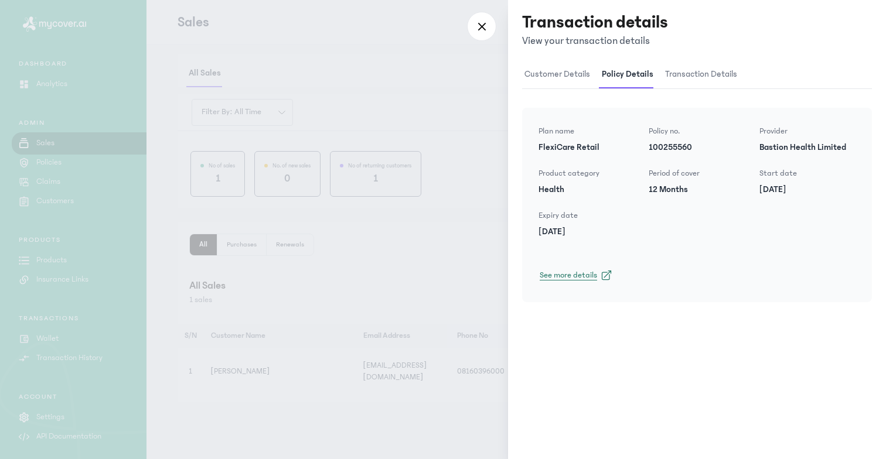
click at [557, 270] on span "See more details" at bounding box center [568, 276] width 57 height 12
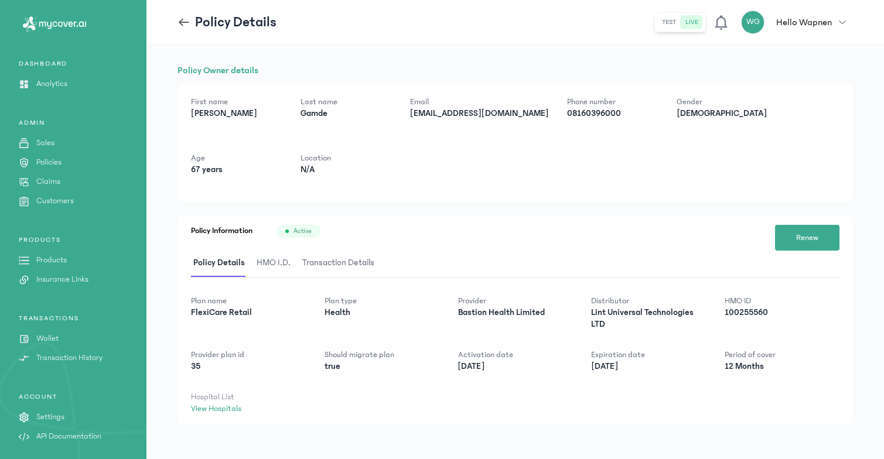
click at [181, 21] on icon at bounding box center [184, 22] width 13 height 13
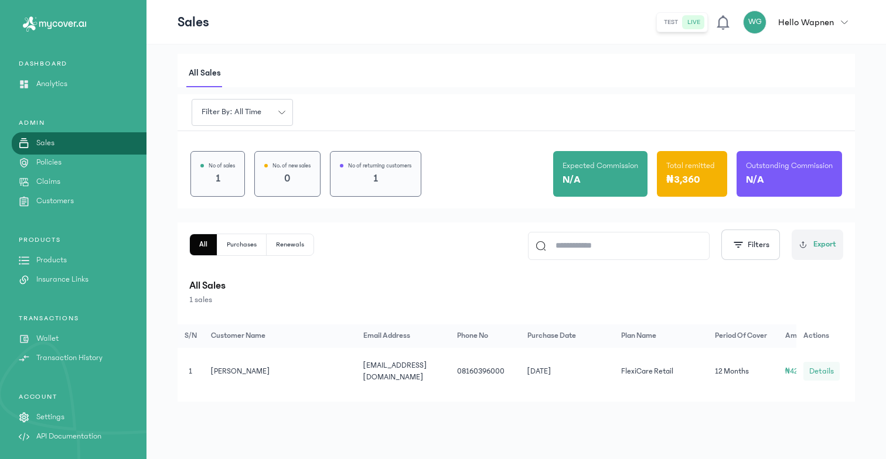
click at [822, 349] on button "Details" at bounding box center [821, 371] width 36 height 19
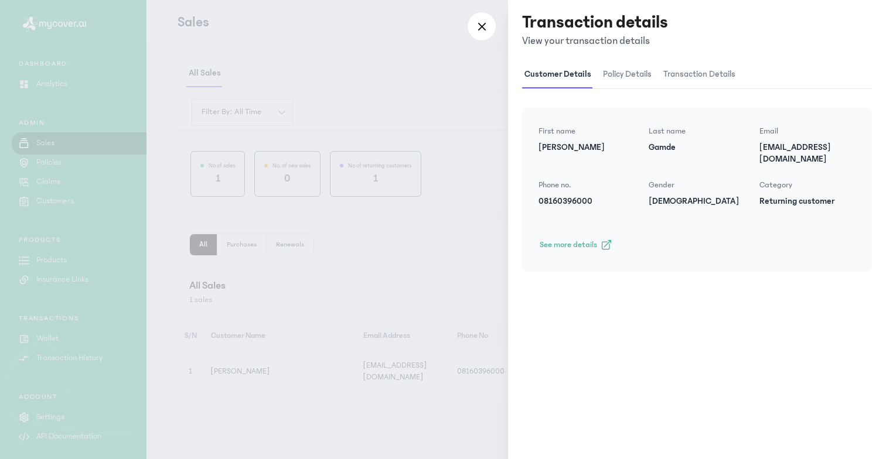
click at [612, 79] on span "policy details" at bounding box center [627, 75] width 53 height 28
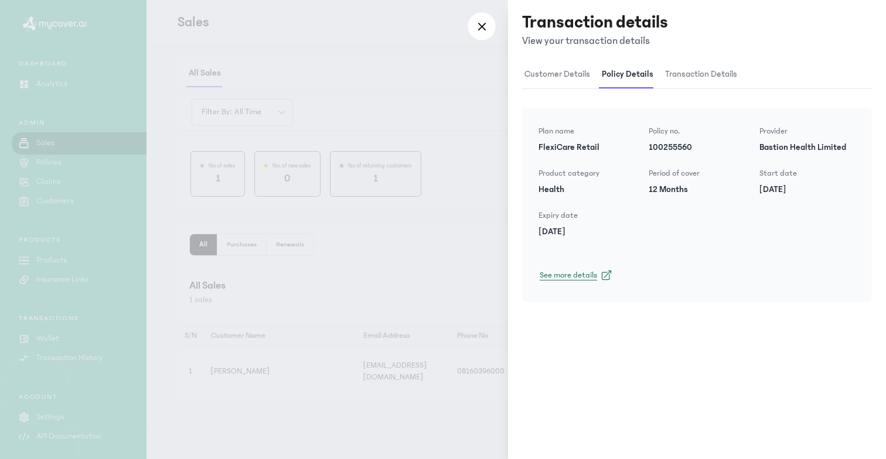
click at [581, 272] on span "See more details" at bounding box center [568, 276] width 57 height 12
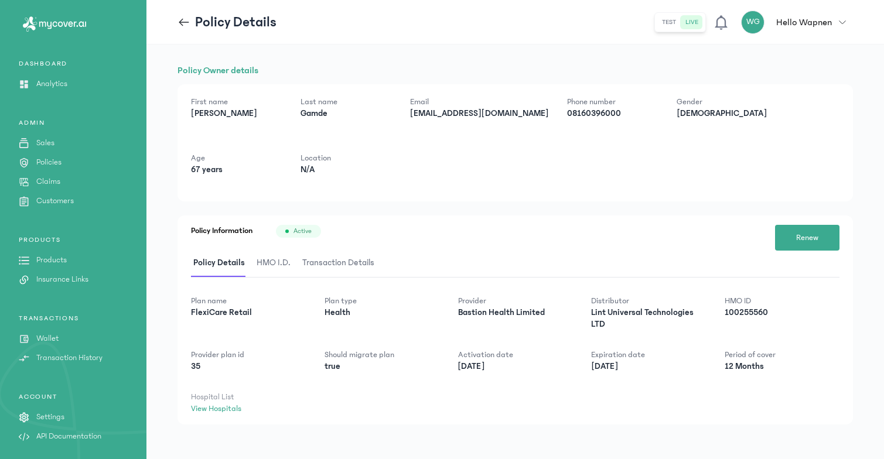
click at [280, 257] on span "HMO I.D." at bounding box center [273, 264] width 39 height 28
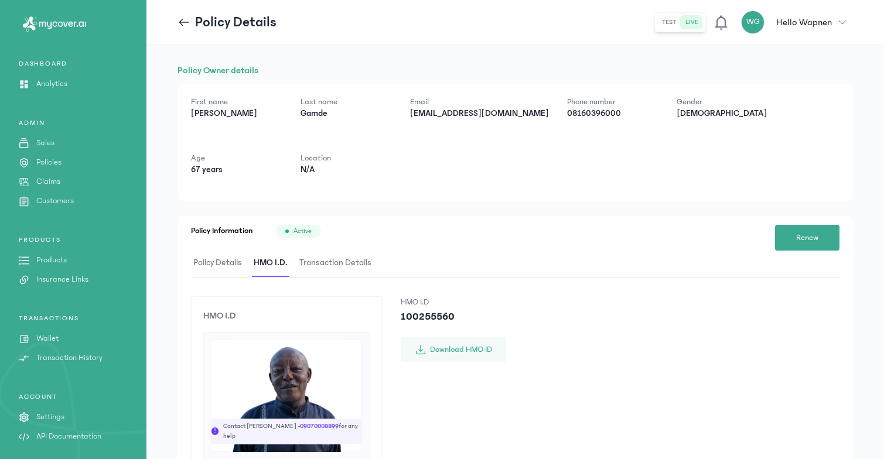
click at [47, 158] on p "Policies" at bounding box center [48, 162] width 25 height 12
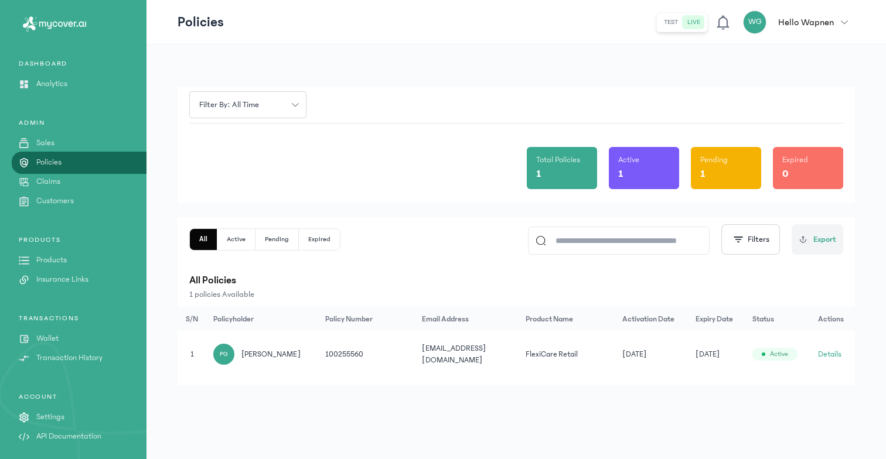
click at [837, 349] on button "Details" at bounding box center [829, 355] width 23 height 12
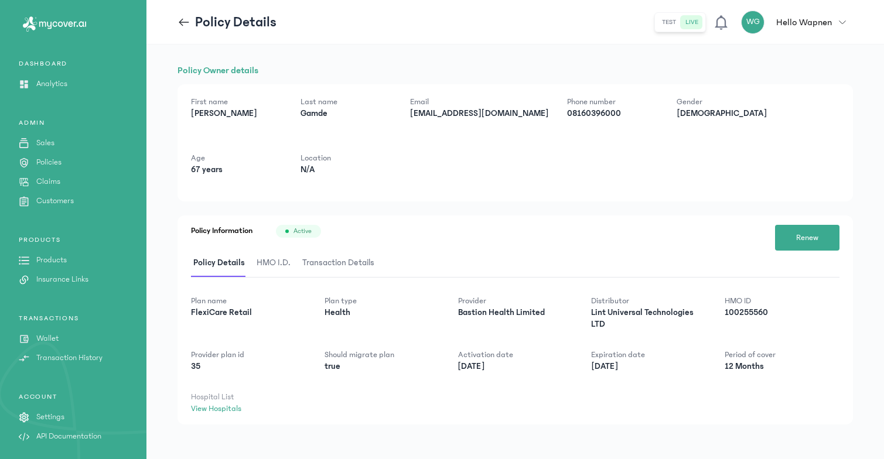
click at [52, 261] on p "Products" at bounding box center [51, 260] width 30 height 12
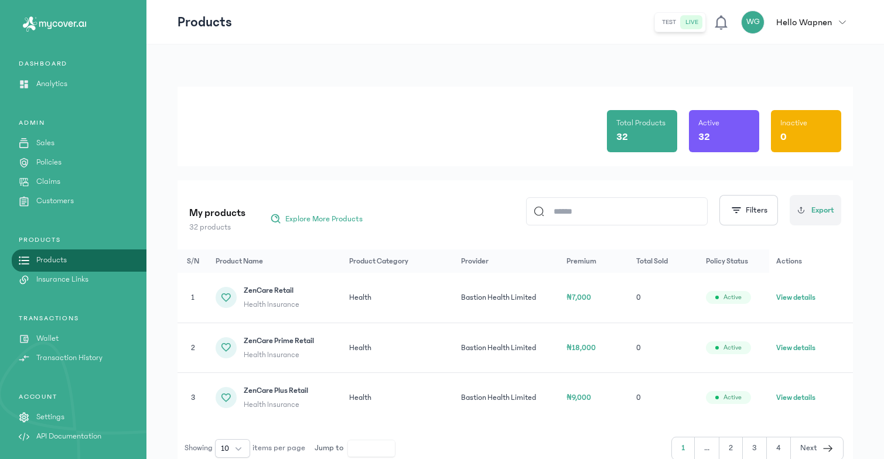
click at [62, 277] on p "Insurance Links" at bounding box center [62, 280] width 52 height 12
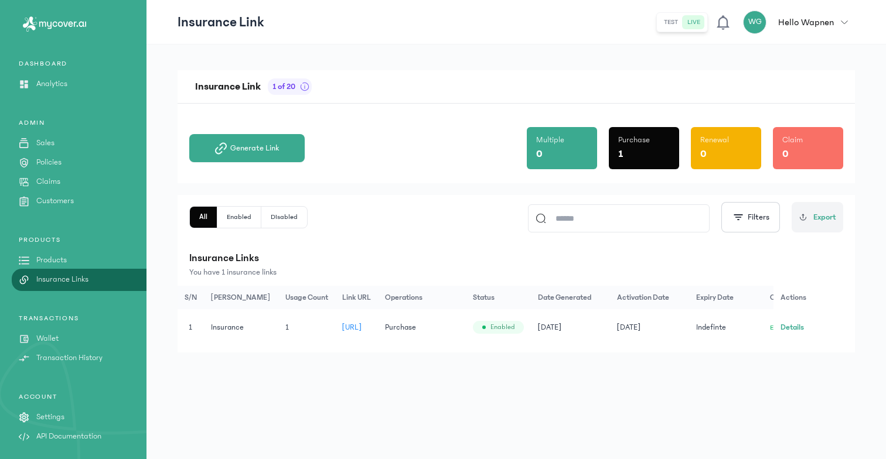
click at [362, 332] on span "[URL]" at bounding box center [352, 327] width 20 height 8
click at [54, 140] on link "Sales" at bounding box center [73, 143] width 146 height 12
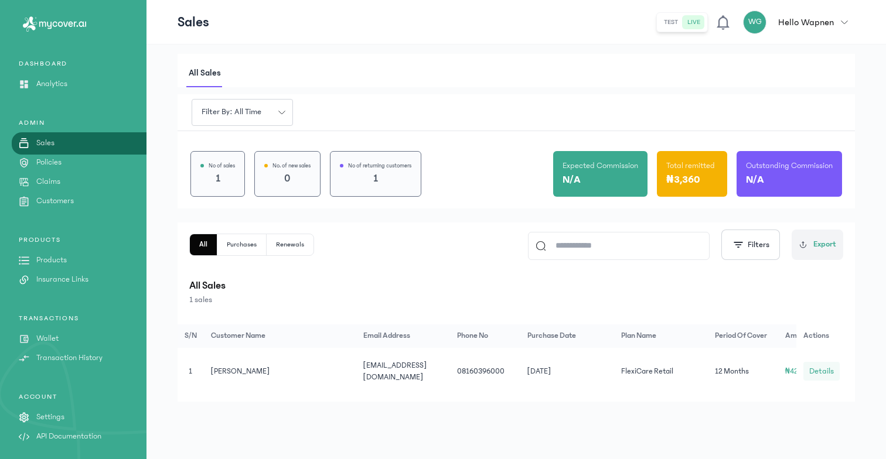
click at [826, 349] on span "Details" at bounding box center [821, 372] width 25 height 12
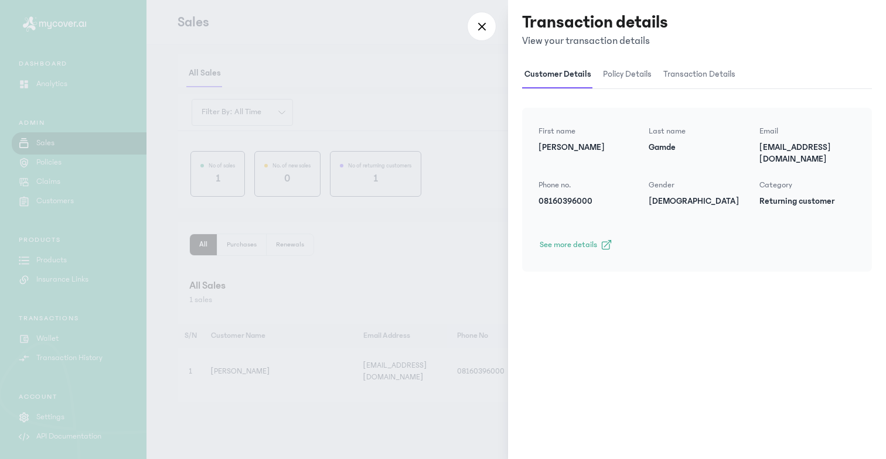
click at [623, 76] on span "policy details" at bounding box center [627, 75] width 53 height 28
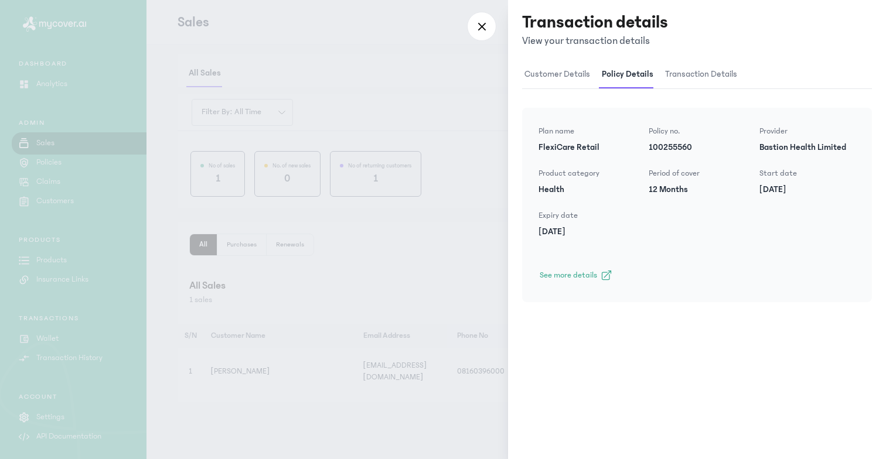
click at [678, 73] on span "transaction details" at bounding box center [701, 75] width 77 height 28
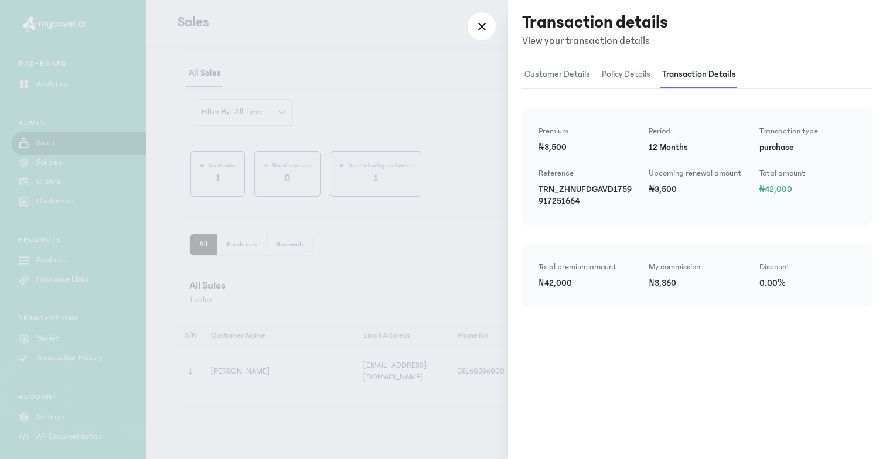
click at [661, 286] on p "₦3,360" at bounding box center [697, 284] width 96 height 12
drag, startPoint x: 850, startPoint y: 336, endPoint x: 778, endPoint y: 397, distance: 94.4
